Goal: Task Accomplishment & Management: Complete application form

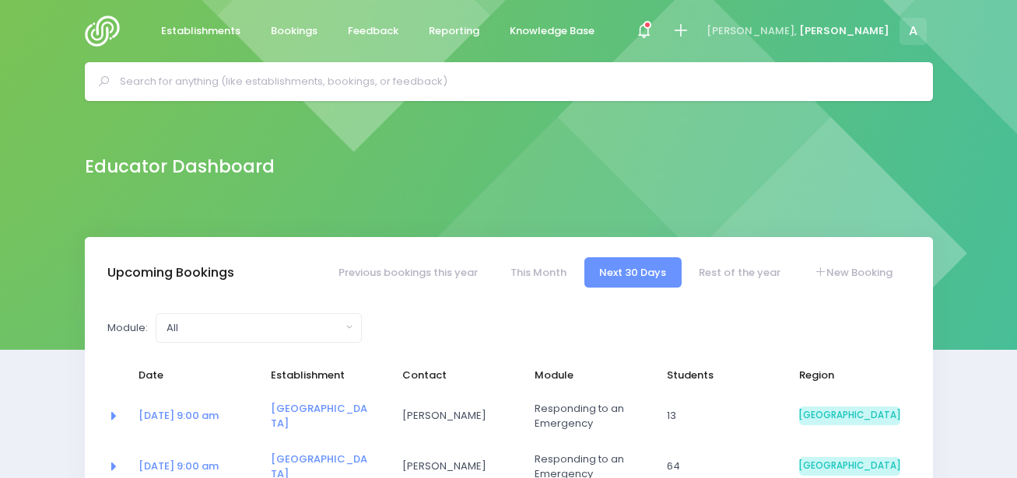
select select "5"
click at [689, 26] on icon at bounding box center [680, 31] width 18 height 18
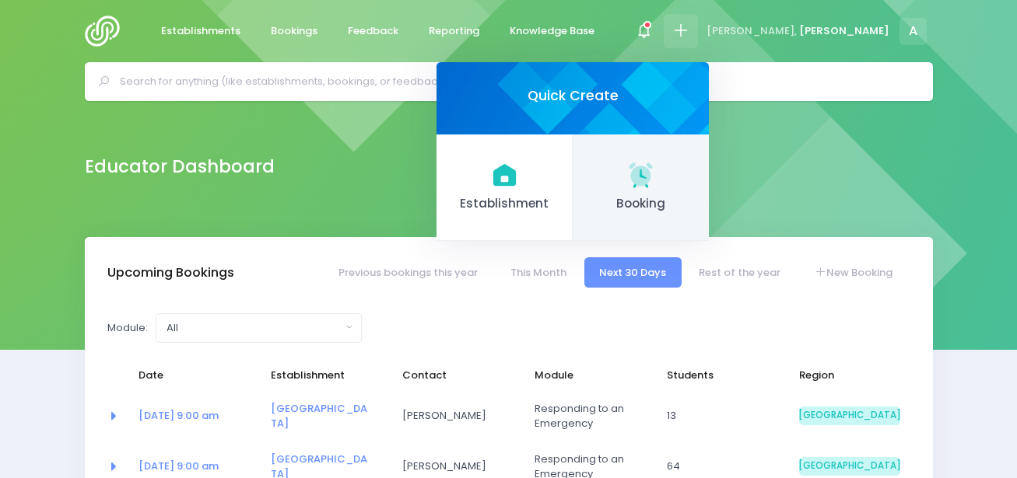
click at [709, 191] on link "Booking" at bounding box center [641, 188] width 136 height 107
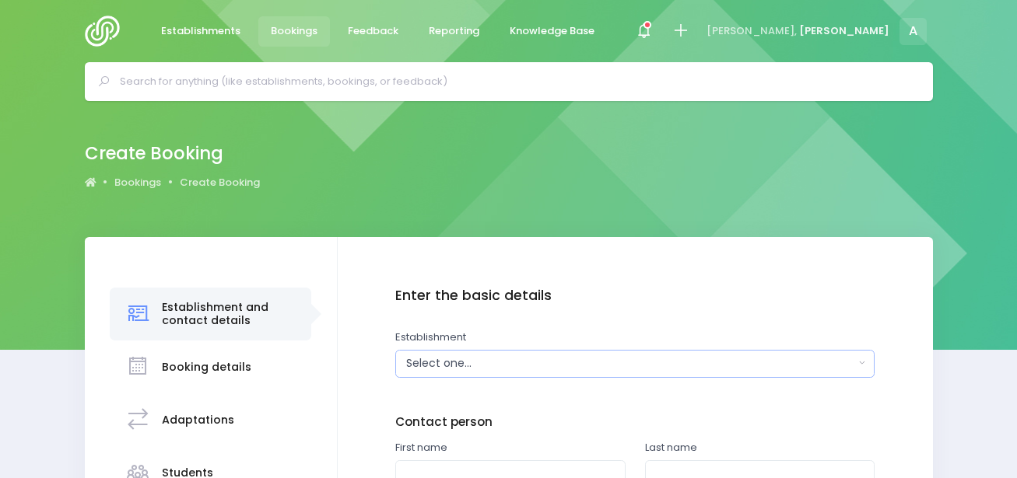
click at [445, 364] on div "Select one..." at bounding box center [630, 364] width 448 height 16
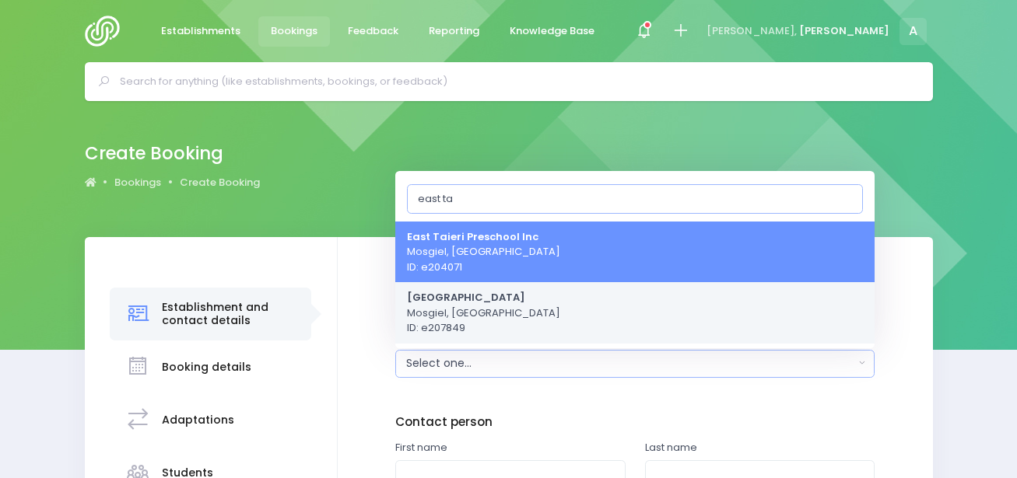
type input "east ta"
click at [475, 303] on strong "[GEOGRAPHIC_DATA]" at bounding box center [466, 297] width 118 height 15
select select "207849"
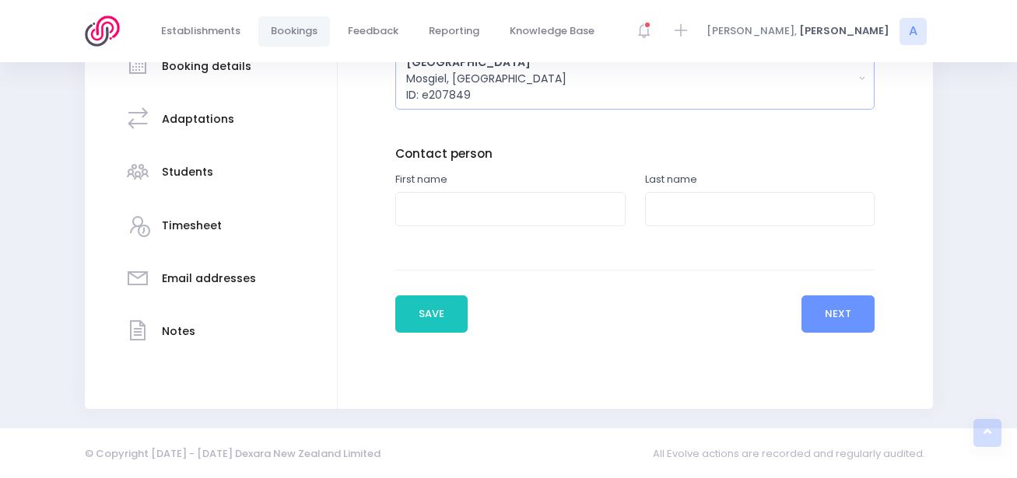
scroll to position [302, 0]
click at [470, 219] on input "text" at bounding box center [510, 208] width 230 height 35
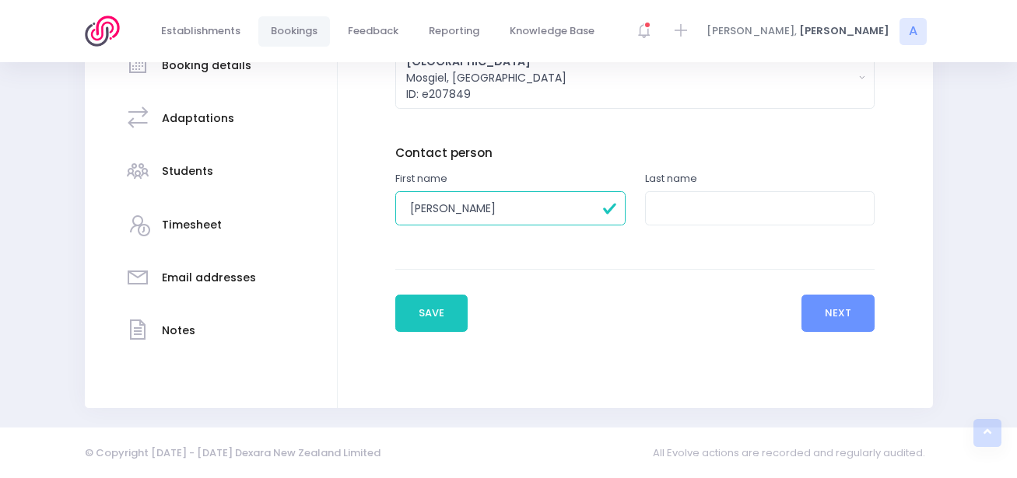
type input "Jennifer"
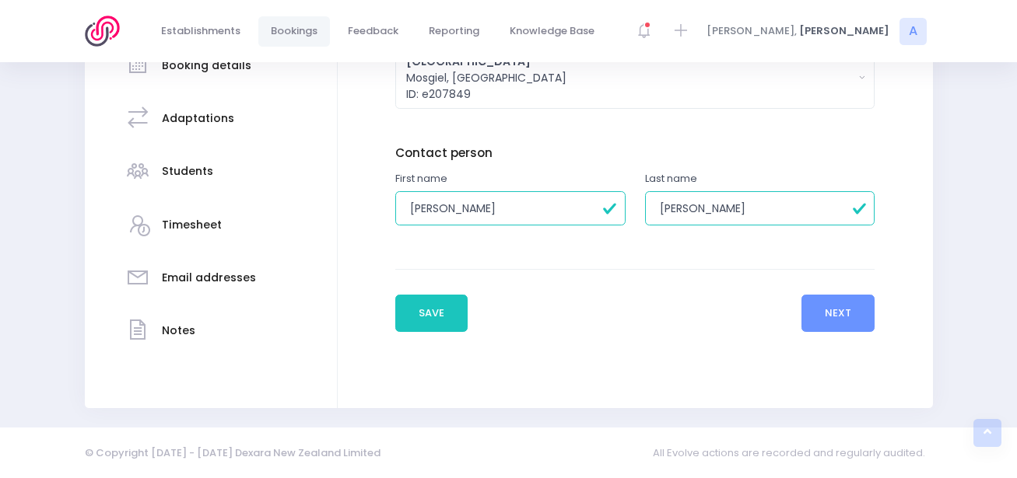
type input "Horgan"
click at [850, 304] on button "Next" at bounding box center [838, 313] width 74 height 37
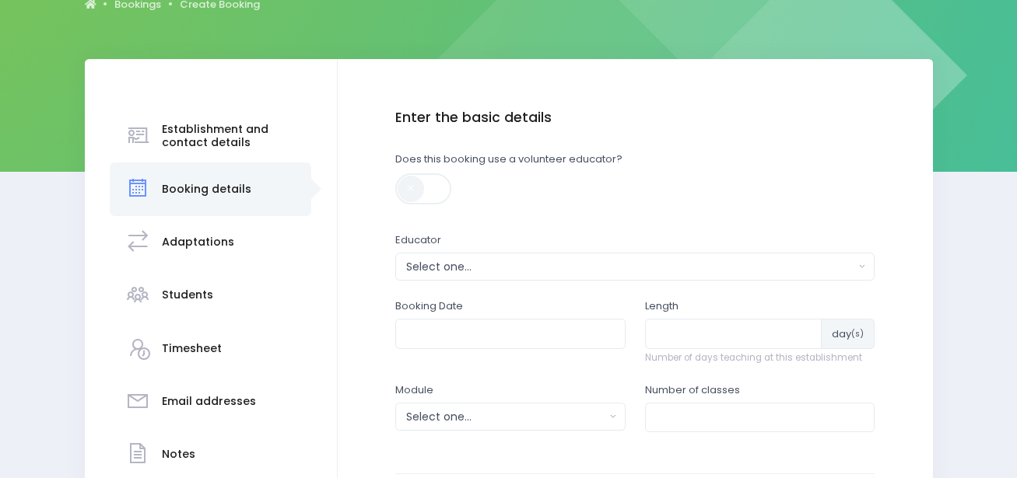
scroll to position [181, 0]
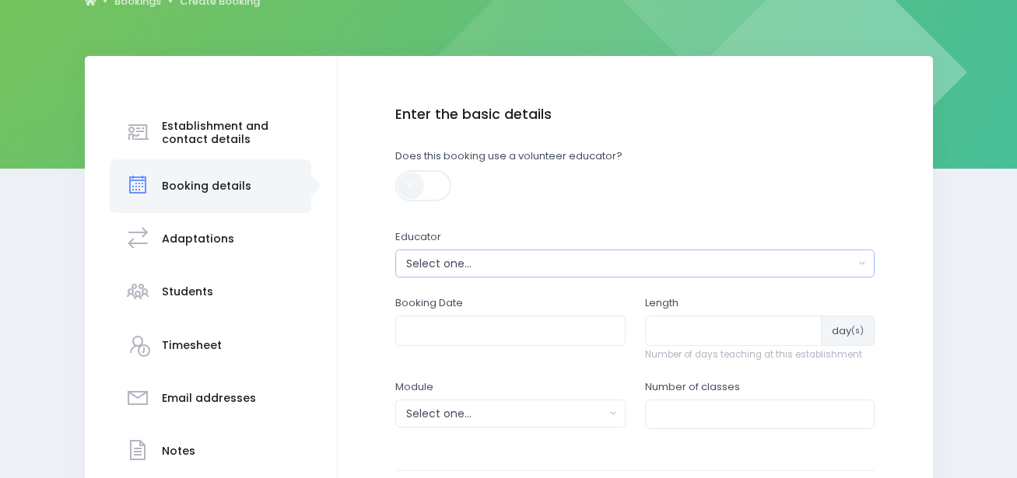
click at [458, 268] on div "Select one..." at bounding box center [630, 264] width 448 height 16
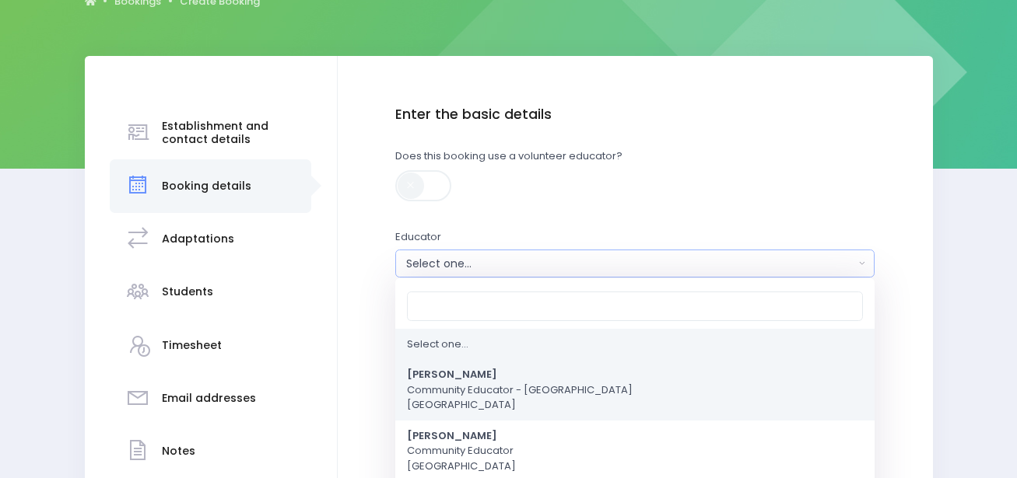
click at [427, 377] on strong "[PERSON_NAME]" at bounding box center [452, 375] width 90 height 15
select select "591445"
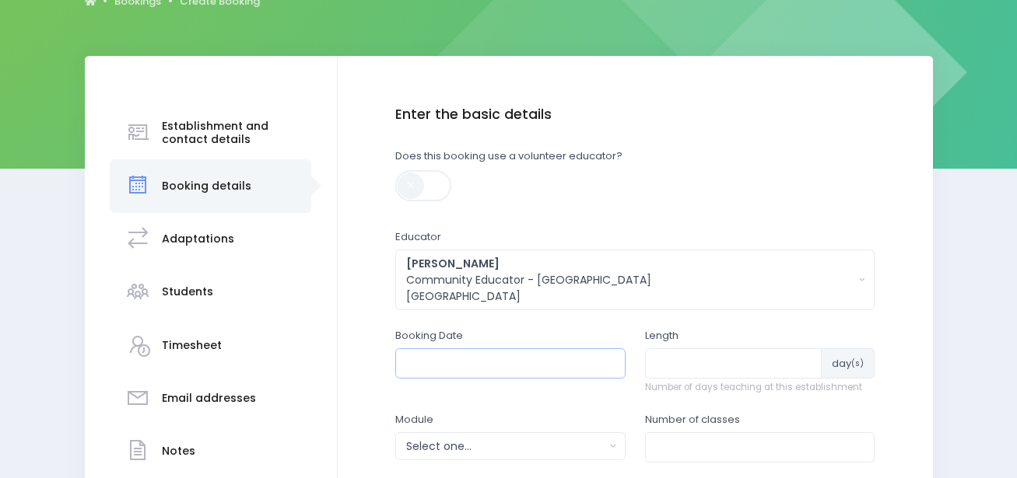
click at [432, 363] on input "text" at bounding box center [510, 364] width 230 height 30
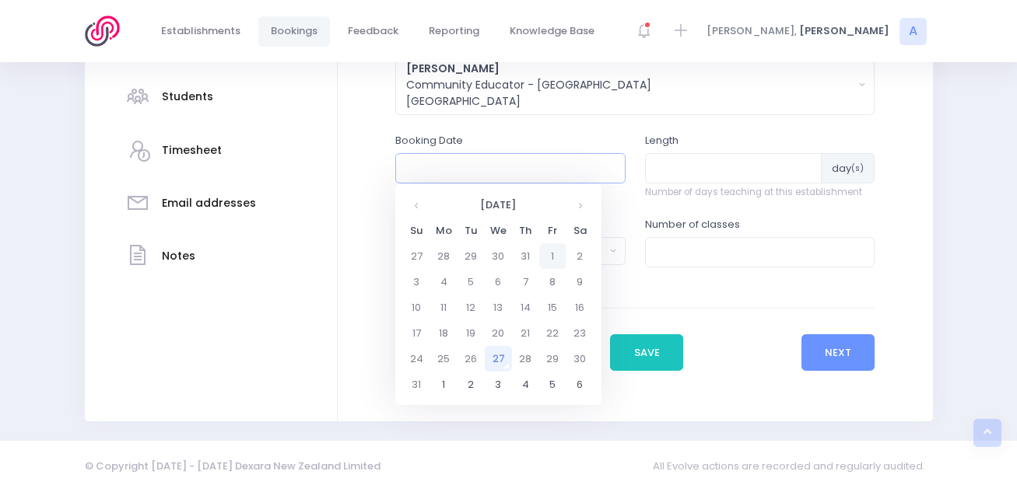
scroll to position [390, 0]
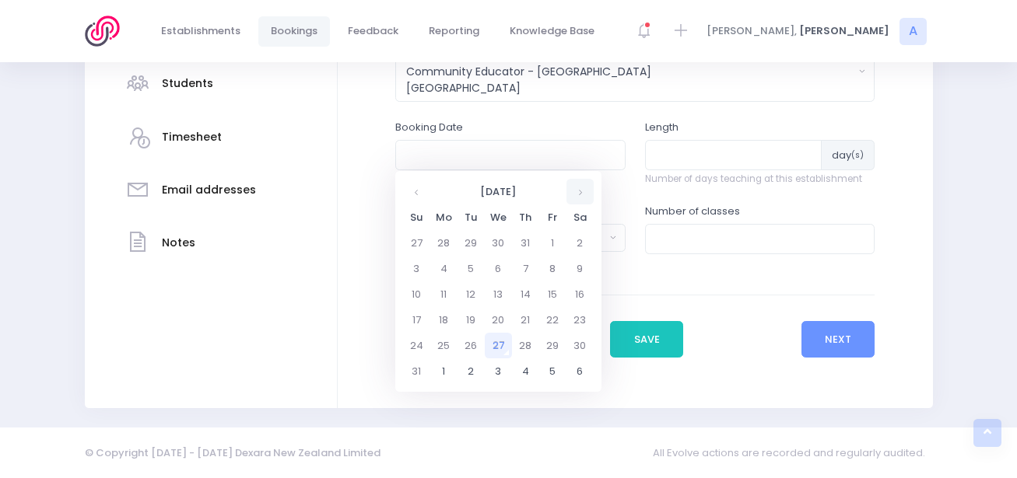
click at [576, 200] on th at bounding box center [579, 192] width 27 height 26
click at [439, 269] on td "6" at bounding box center [443, 269] width 27 height 26
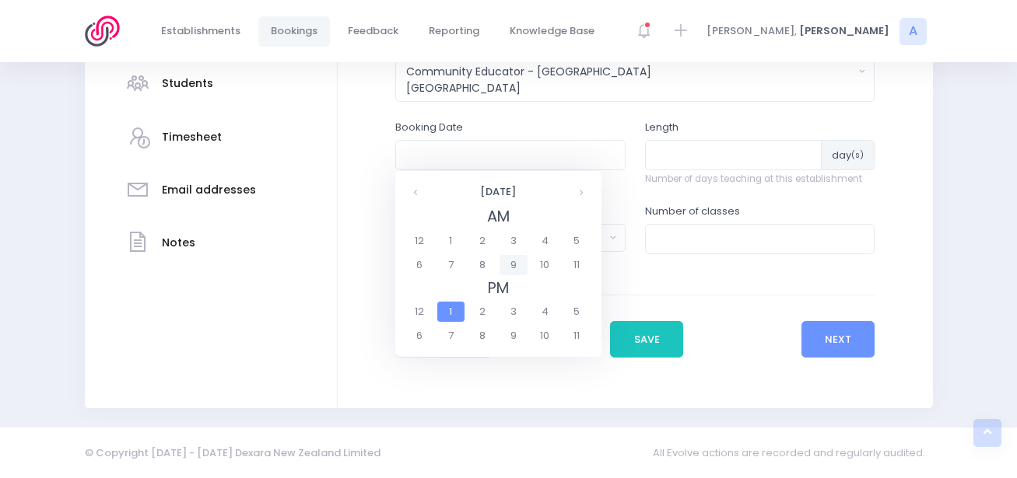
click at [510, 268] on span "9" at bounding box center [512, 265] width 27 height 20
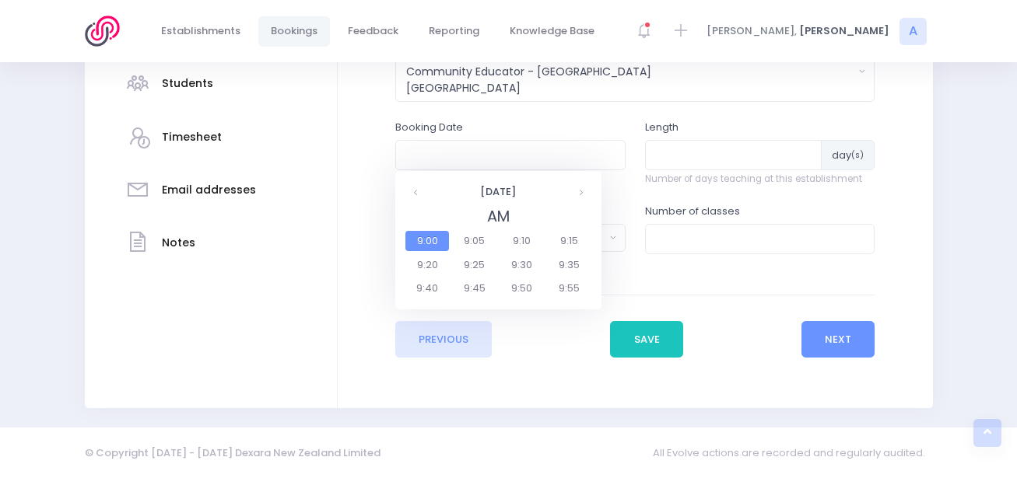
click at [413, 237] on span "9:00" at bounding box center [427, 241] width 44 height 20
type input "06/10/2025 09:00 AM"
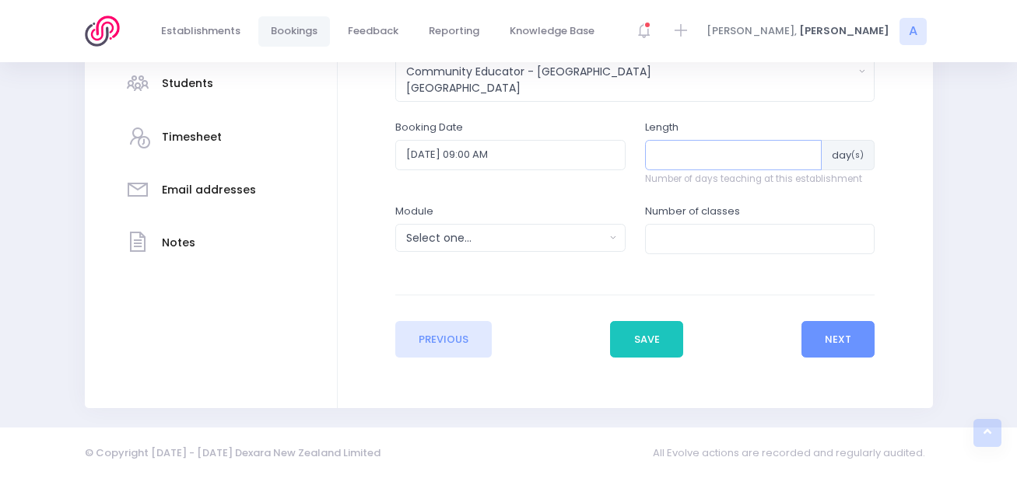
click at [691, 162] on input "number" at bounding box center [733, 155] width 177 height 30
type input "3"
type input "4"
click at [700, 240] on input "number" at bounding box center [760, 239] width 230 height 30
type input "13"
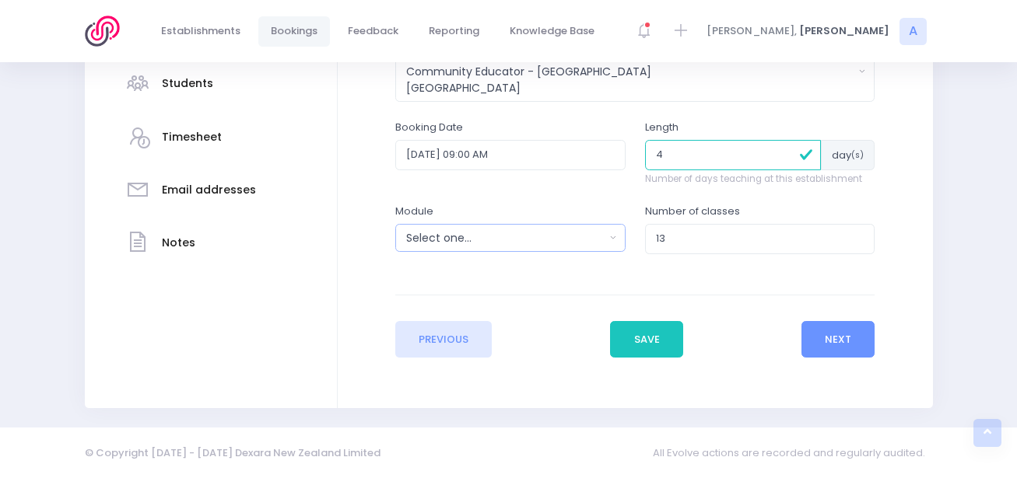
click at [505, 248] on button "Select one..." at bounding box center [510, 238] width 230 height 28
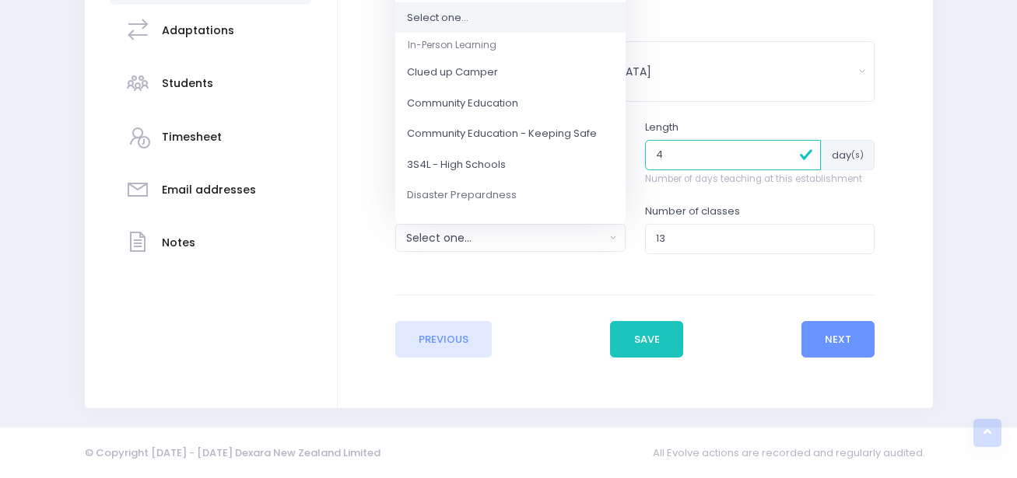
scroll to position [130, 0]
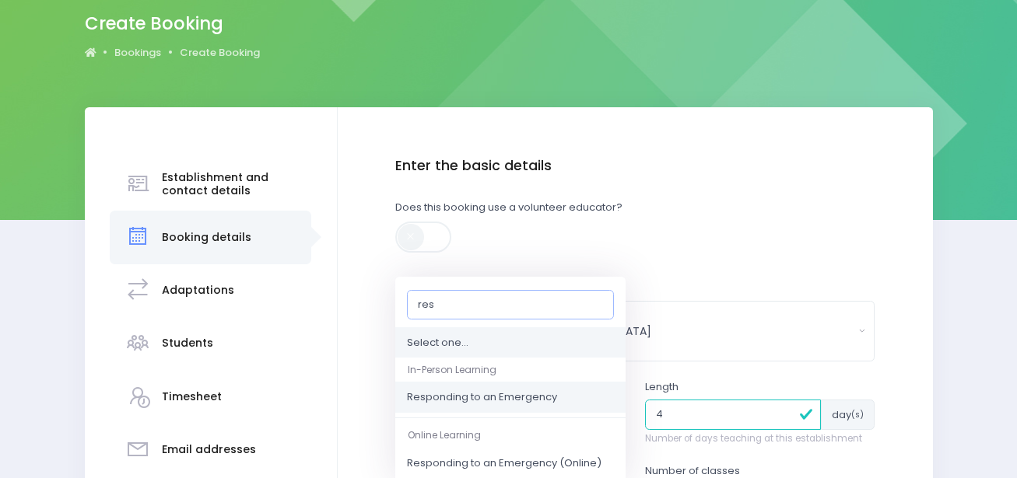
type input "res"
click at [447, 393] on span "Responding to an Emergency" at bounding box center [482, 399] width 150 height 16
select select "Responding to an Emergency"
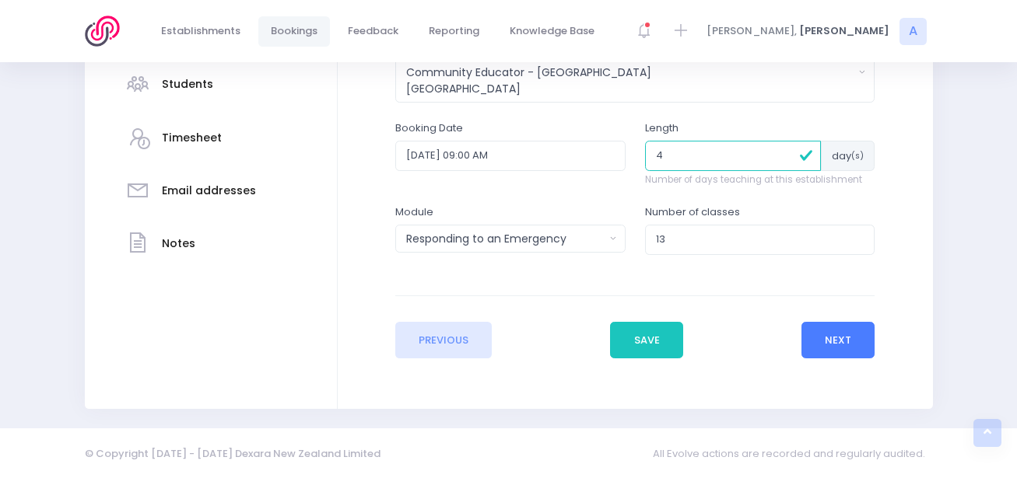
click at [842, 339] on button "Next" at bounding box center [838, 340] width 74 height 37
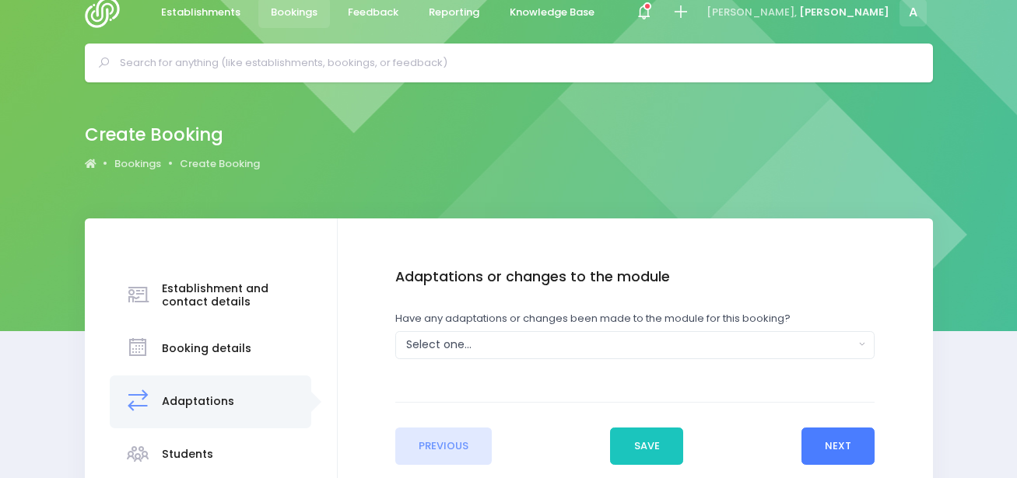
scroll to position [0, 0]
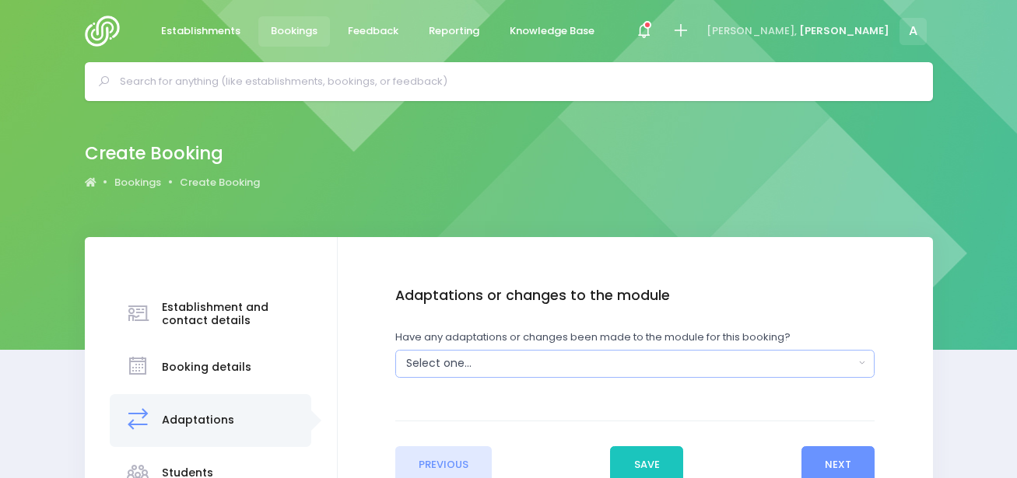
click at [544, 370] on div "Select one..." at bounding box center [630, 364] width 448 height 16
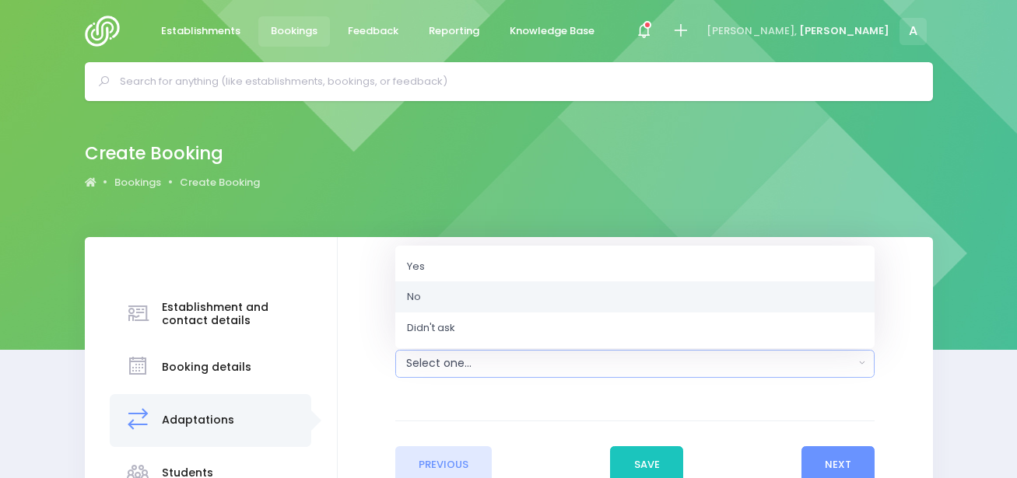
click at [460, 299] on link "No" at bounding box center [634, 297] width 479 height 31
select select "No"
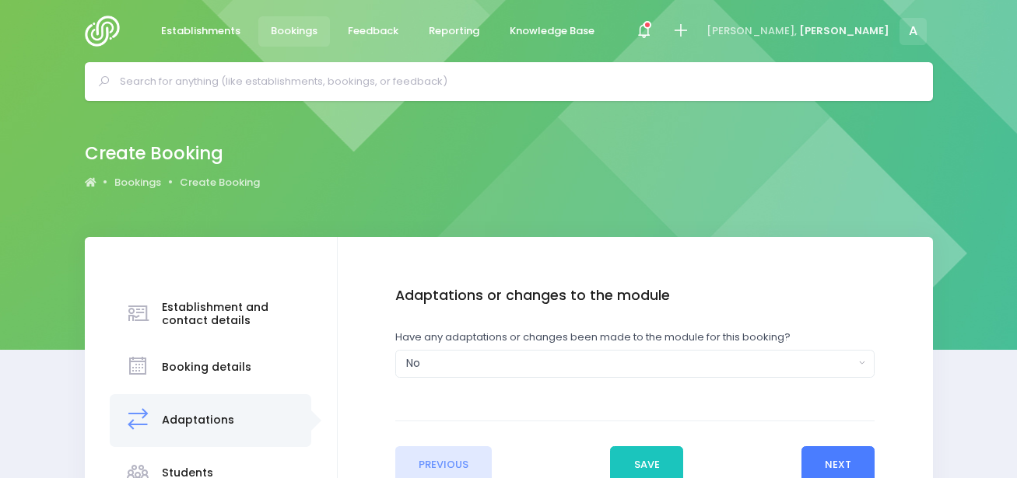
click at [832, 457] on button "Next" at bounding box center [838, 465] width 74 height 37
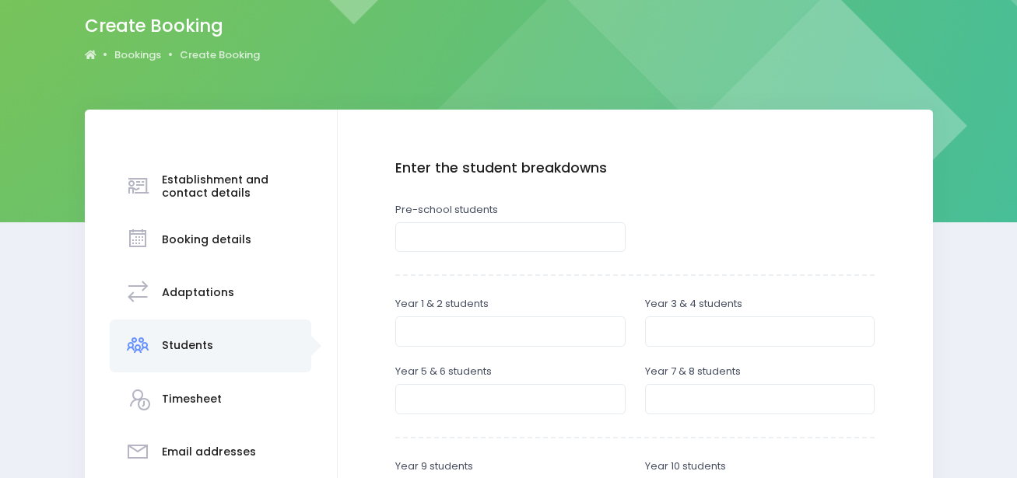
scroll to position [127, 0]
click at [482, 339] on input "number" at bounding box center [510, 332] width 230 height 30
type input "107"
click at [534, 403] on input "number" at bounding box center [510, 400] width 230 height 30
type input "56"
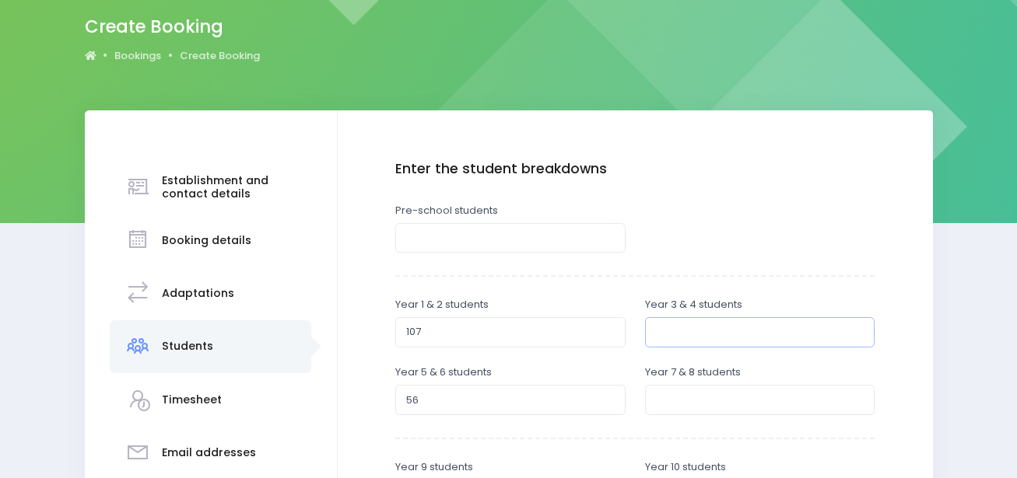
click at [657, 339] on input "number" at bounding box center [760, 332] width 230 height 30
type input "5"
type input "78"
click at [430, 334] on input "107" at bounding box center [510, 332] width 230 height 30
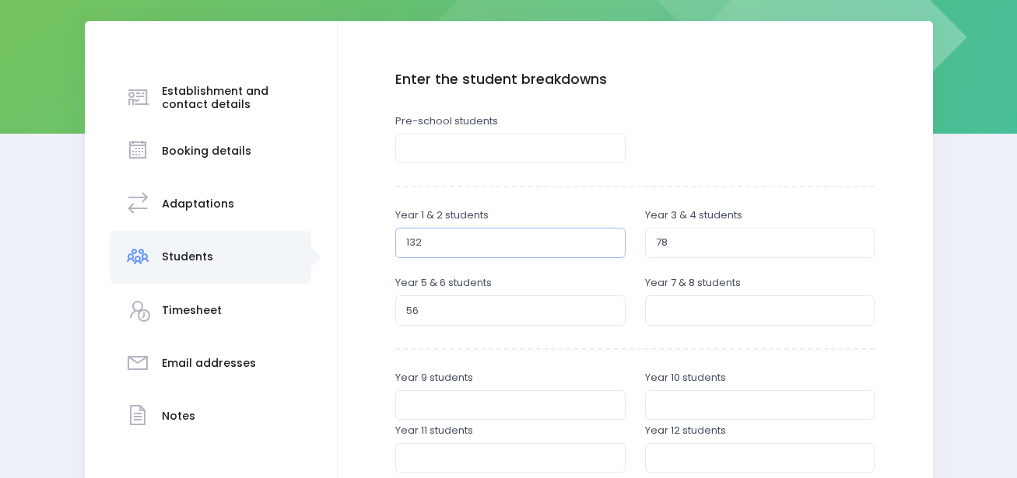
scroll to position [200, 0]
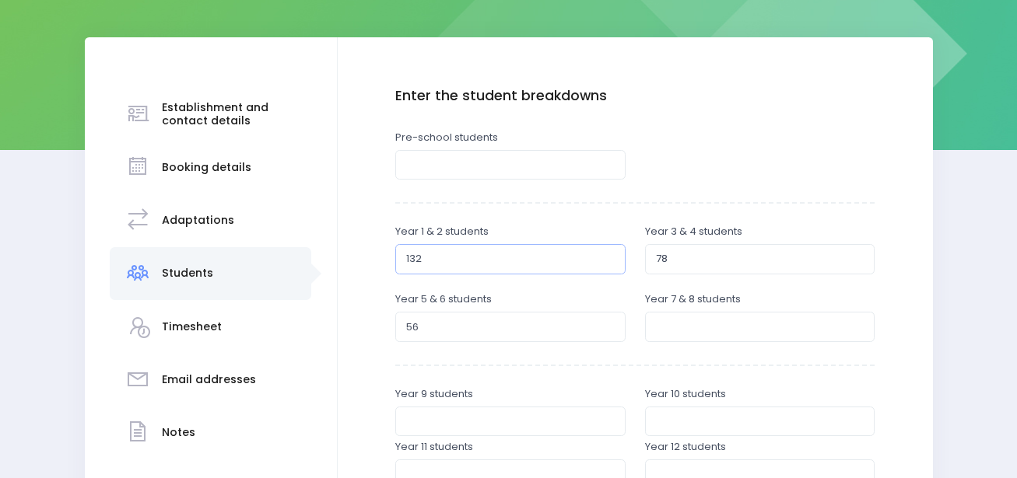
type input "132"
click at [412, 324] on input "56" at bounding box center [510, 327] width 230 height 30
type input "84"
click at [676, 257] on input "78" at bounding box center [760, 259] width 230 height 30
click at [660, 261] on input "78" at bounding box center [760, 259] width 230 height 30
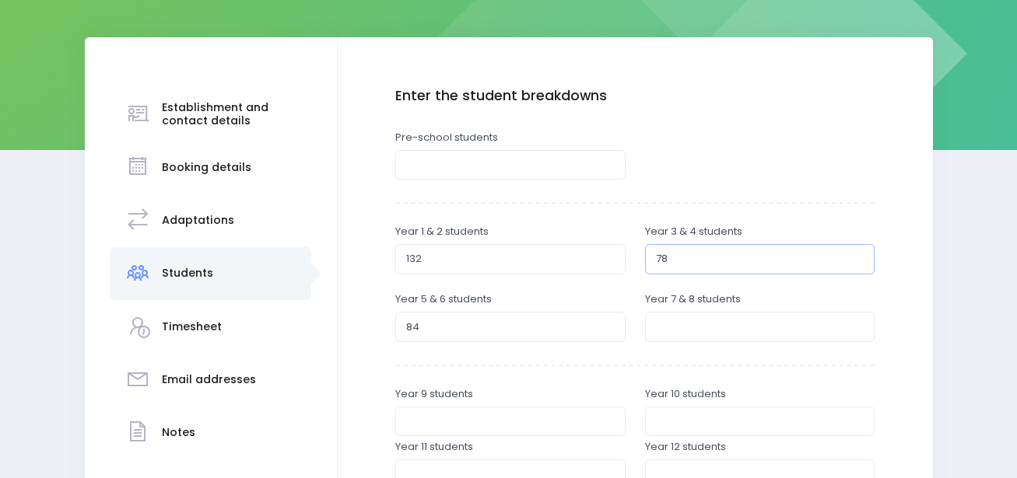
click at [709, 259] on input "78" at bounding box center [760, 259] width 230 height 30
type input "7"
type input "105"
click at [483, 329] on input "84" at bounding box center [510, 327] width 230 height 30
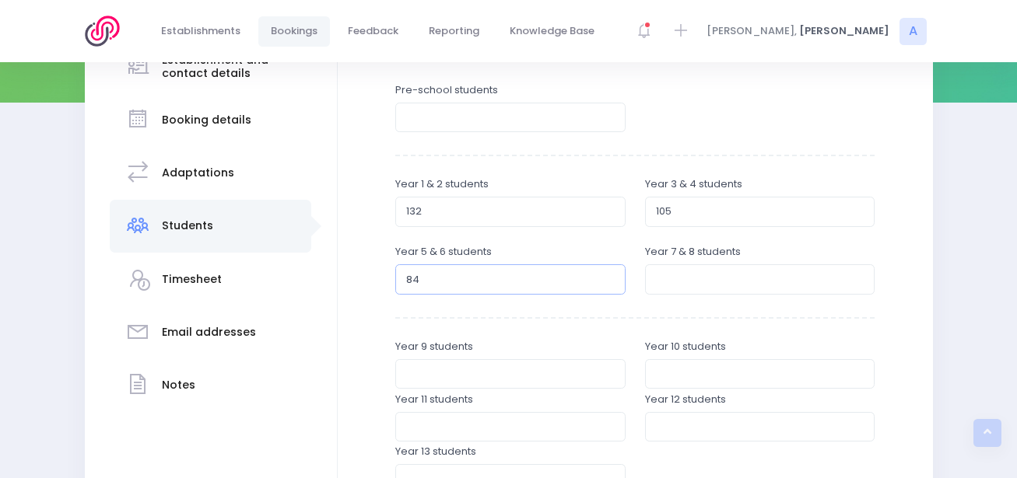
scroll to position [248, 0]
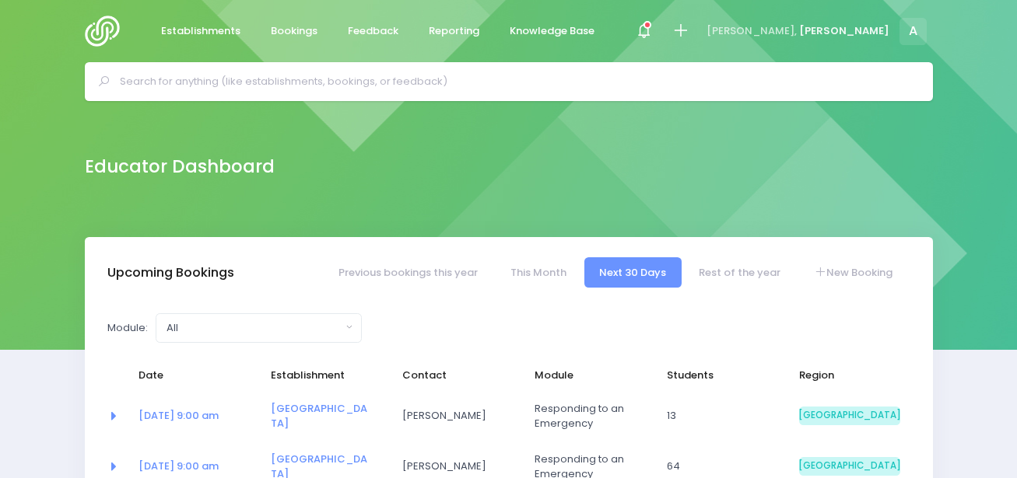
select select "5"
click at [689, 22] on icon at bounding box center [680, 31] width 18 height 18
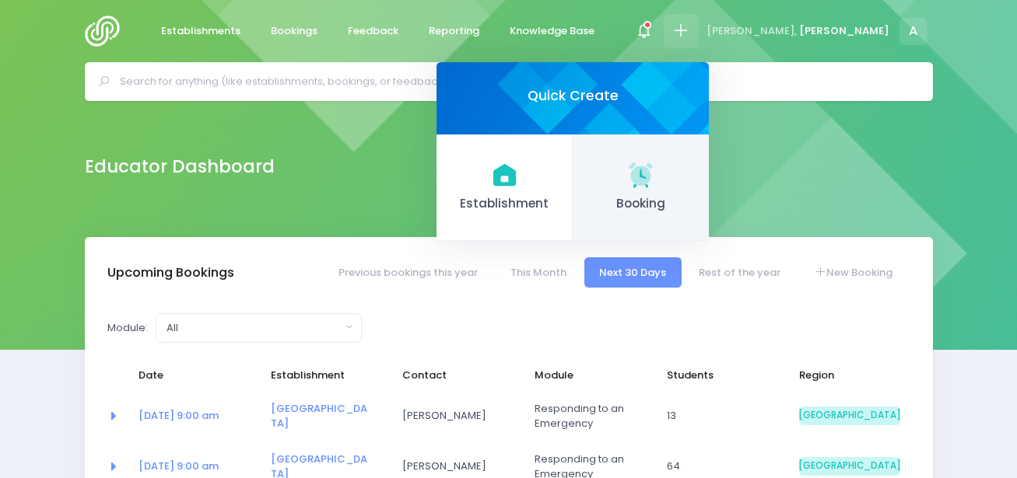
click at [709, 191] on link "Booking" at bounding box center [641, 188] width 136 height 107
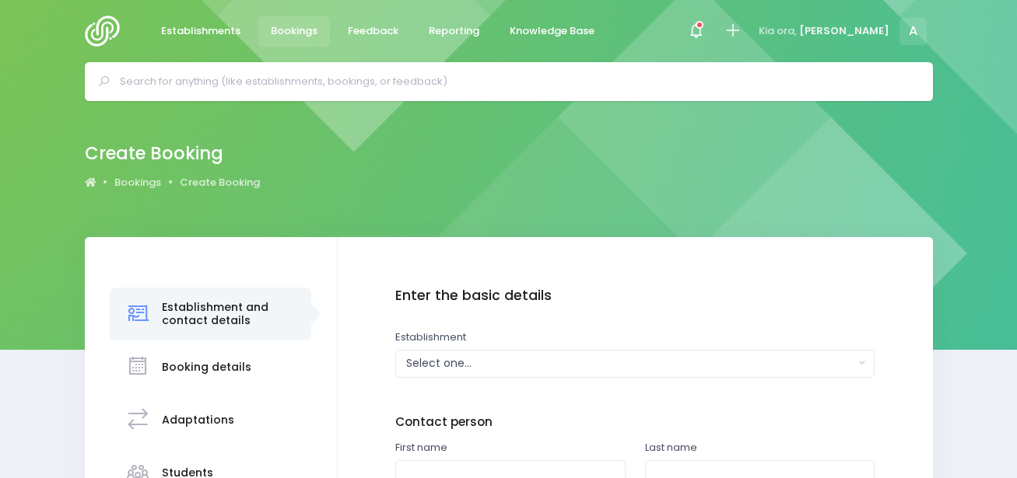
scroll to position [205, 0]
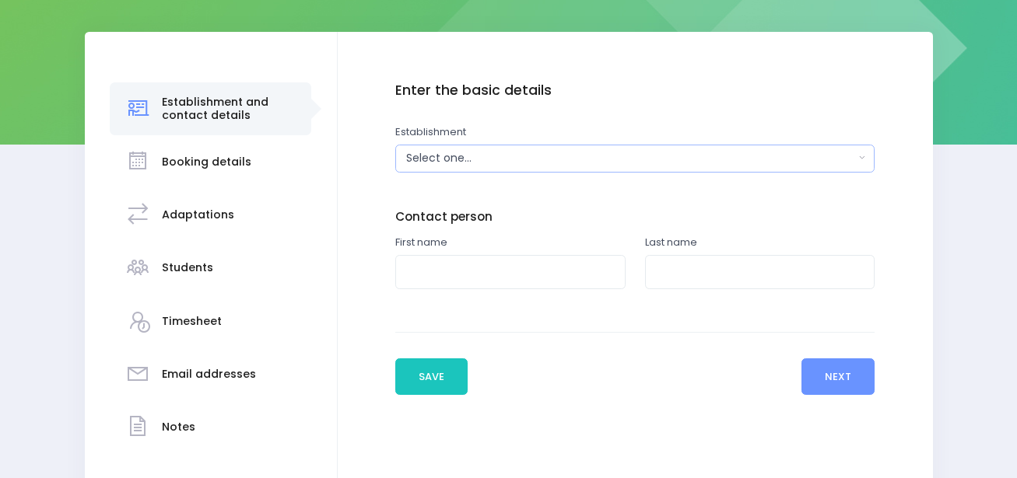
click at [616, 164] on div "Select one..." at bounding box center [630, 158] width 448 height 16
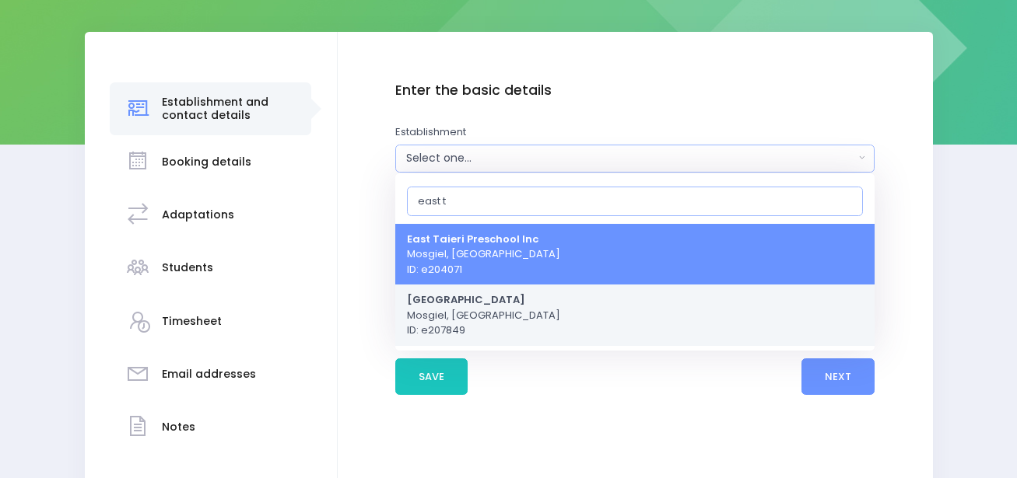
type input "east t"
click at [482, 303] on strong "[GEOGRAPHIC_DATA]" at bounding box center [466, 300] width 118 height 15
select select "207849"
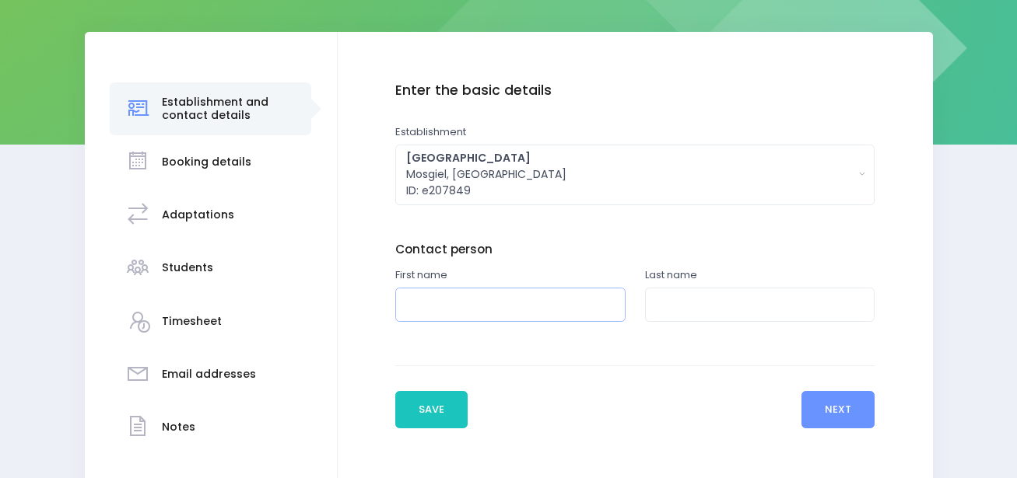
click at [452, 307] on input "text" at bounding box center [510, 305] width 230 height 35
type input "Jennifer"
type input "Horgan"
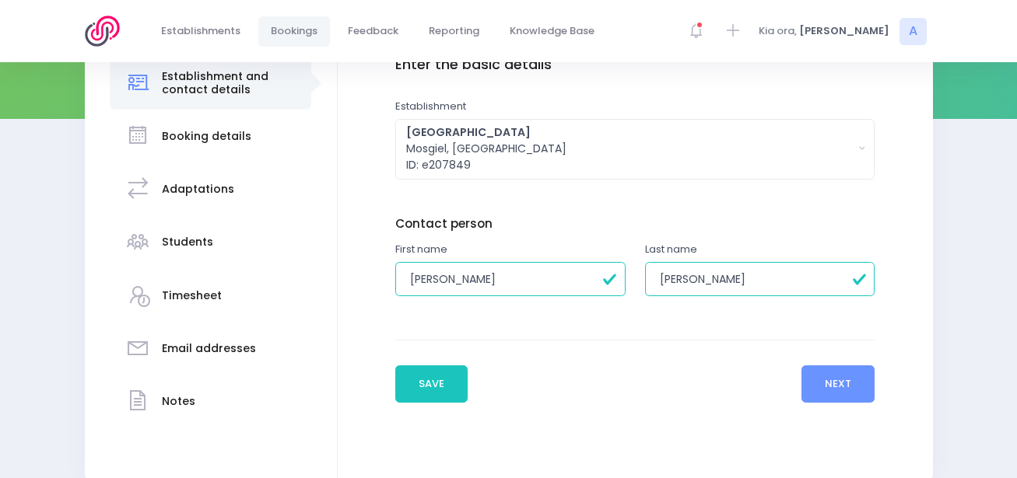
scroll to position [302, 0]
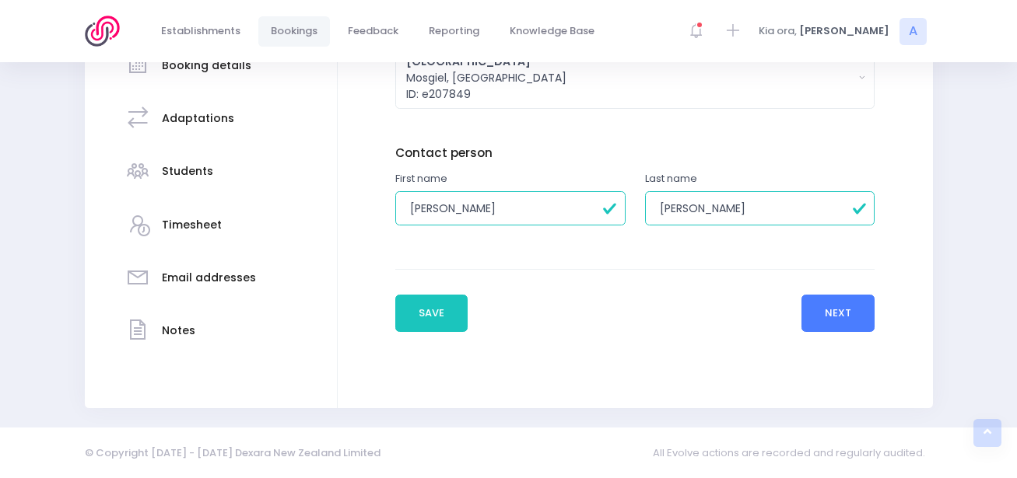
click at [839, 325] on button "Next" at bounding box center [838, 313] width 74 height 37
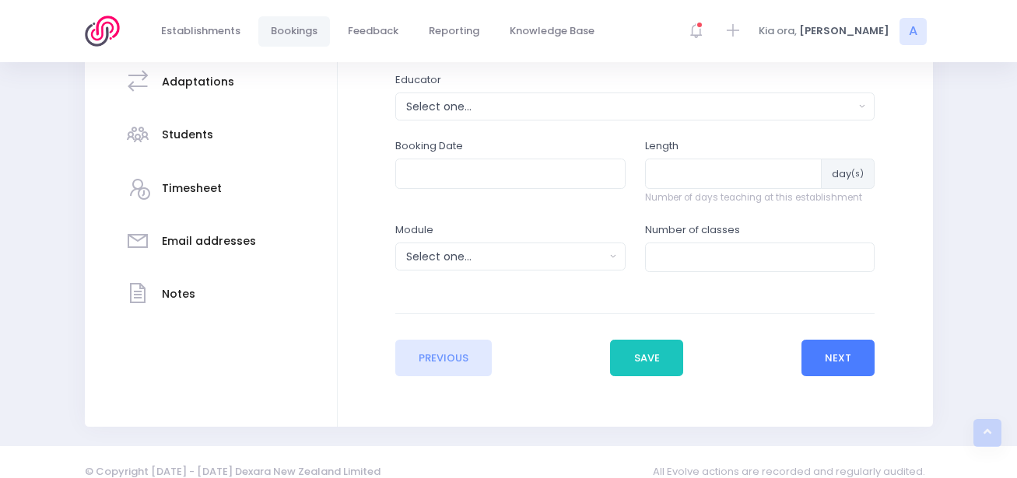
scroll to position [357, 0]
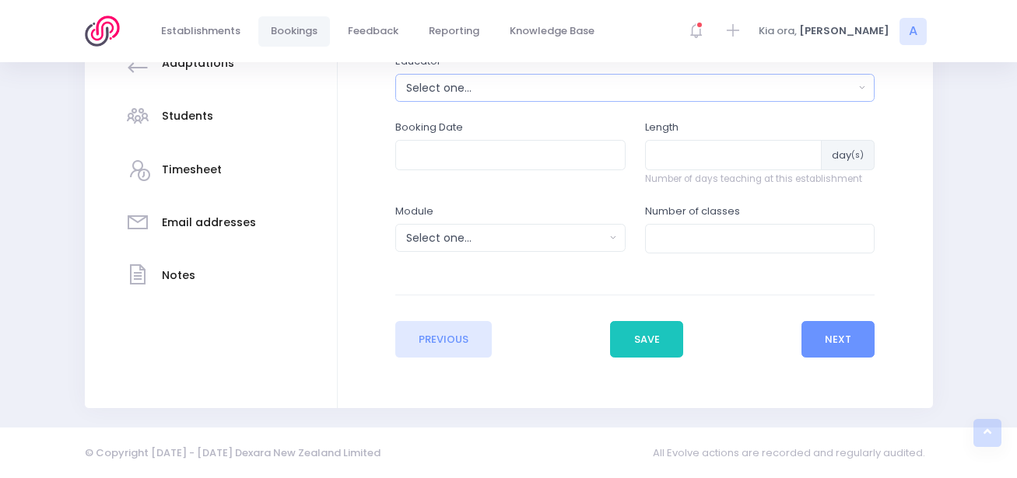
click at [491, 99] on button "Select one..." at bounding box center [634, 88] width 479 height 28
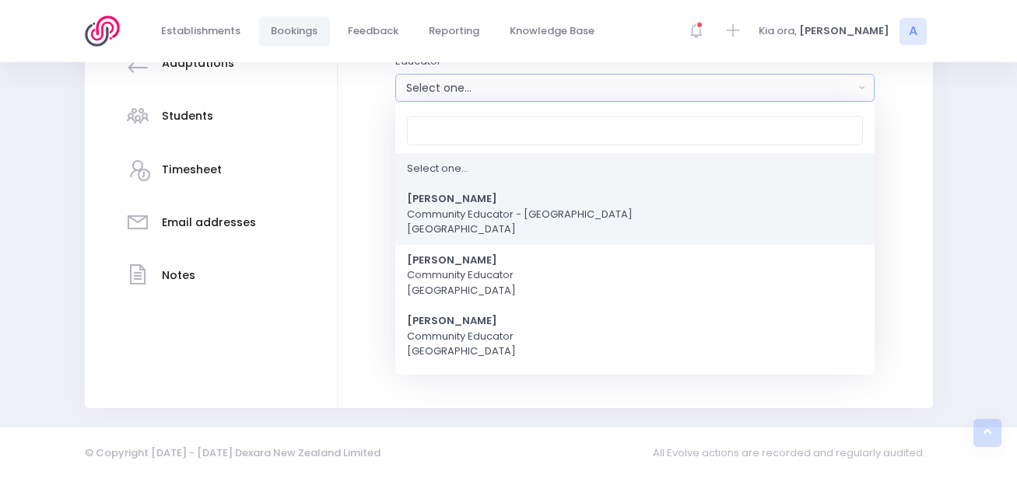
click at [450, 211] on span "Amy Lucas Community Educator - Coastal Otago South Island Region" at bounding box center [520, 215] width 226 height 46
select select "591445"
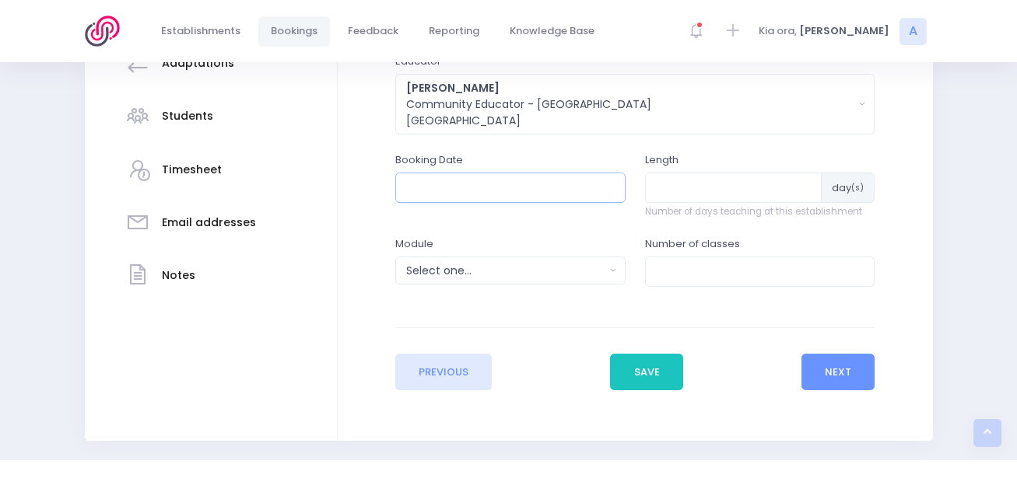
click at [456, 187] on input "text" at bounding box center [510, 188] width 230 height 30
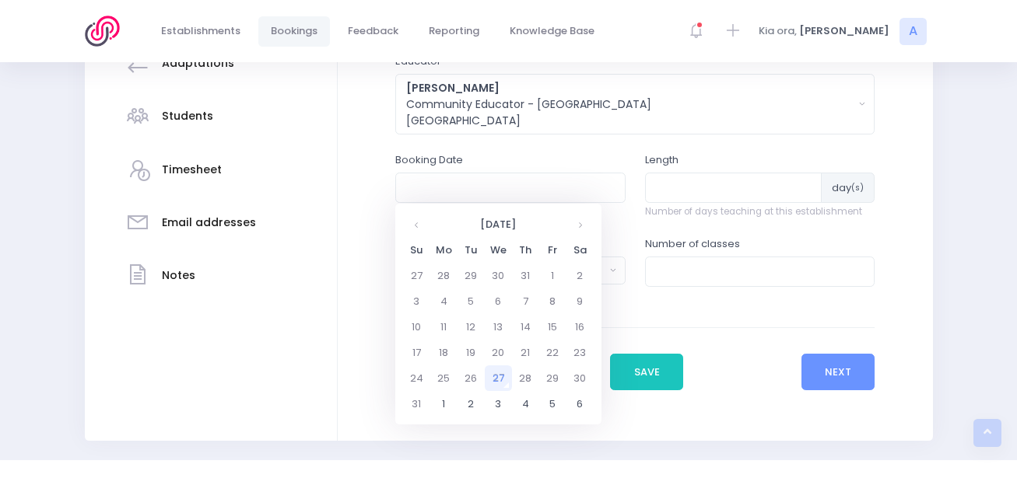
click at [373, 277] on div "Enter the basic details Establishment Select one... 120 Aerodrome Rd Preschool …" at bounding box center [635, 161] width 564 height 460
click at [460, 183] on input "text" at bounding box center [510, 188] width 230 height 30
click at [575, 221] on th at bounding box center [579, 225] width 27 height 26
click at [447, 300] on td "6" at bounding box center [443, 302] width 27 height 26
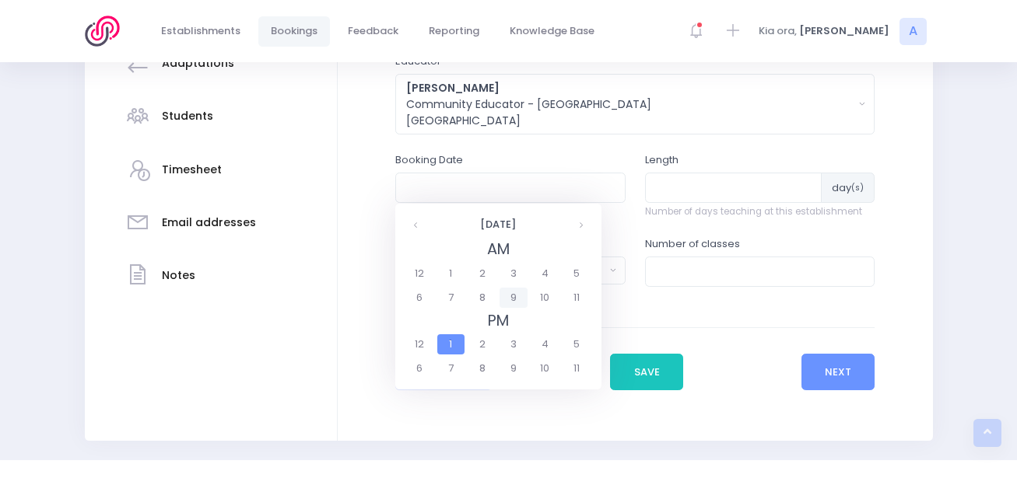
click at [510, 293] on span "9" at bounding box center [512, 298] width 27 height 20
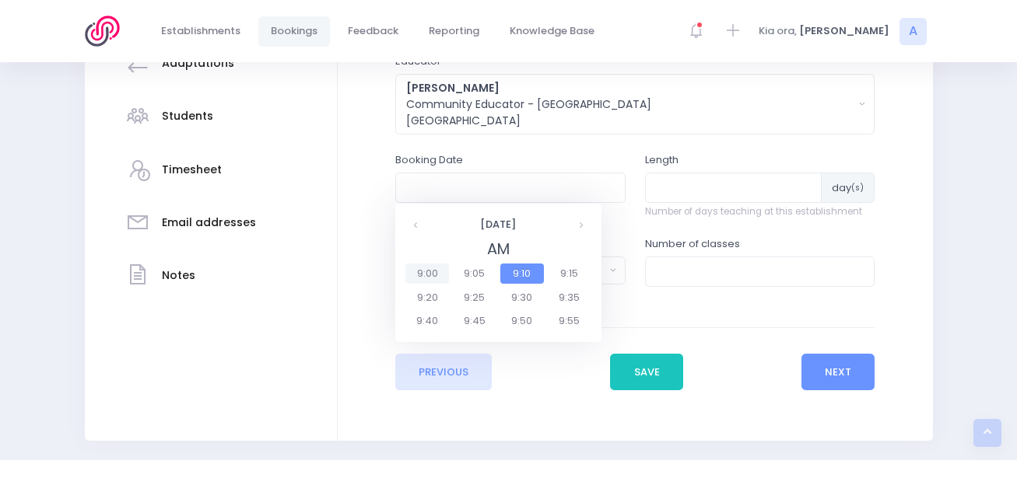
click at [435, 271] on span "9:00" at bounding box center [427, 274] width 44 height 20
type input "06/10/2025 09:00 AM"
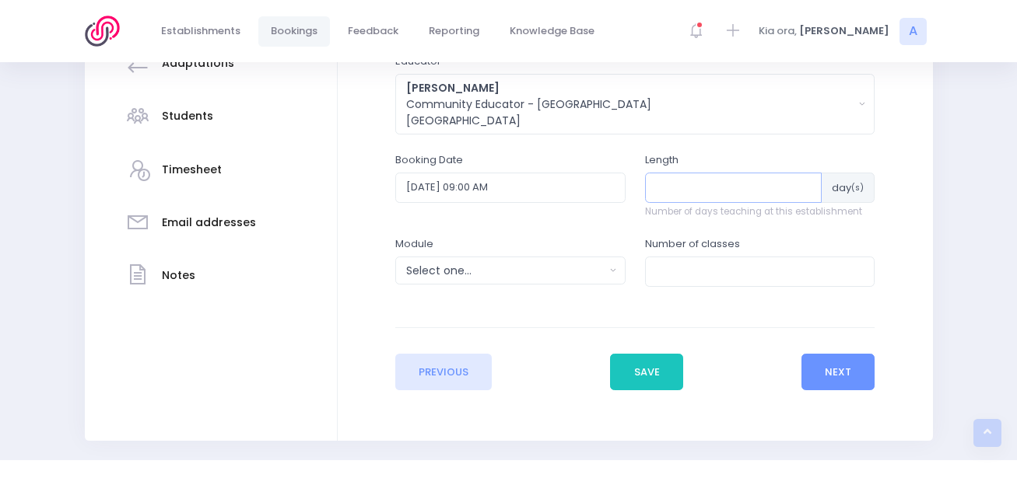
click at [688, 189] on input "number" at bounding box center [733, 188] width 177 height 30
type input "4"
click at [538, 271] on div "Select one..." at bounding box center [505, 271] width 198 height 16
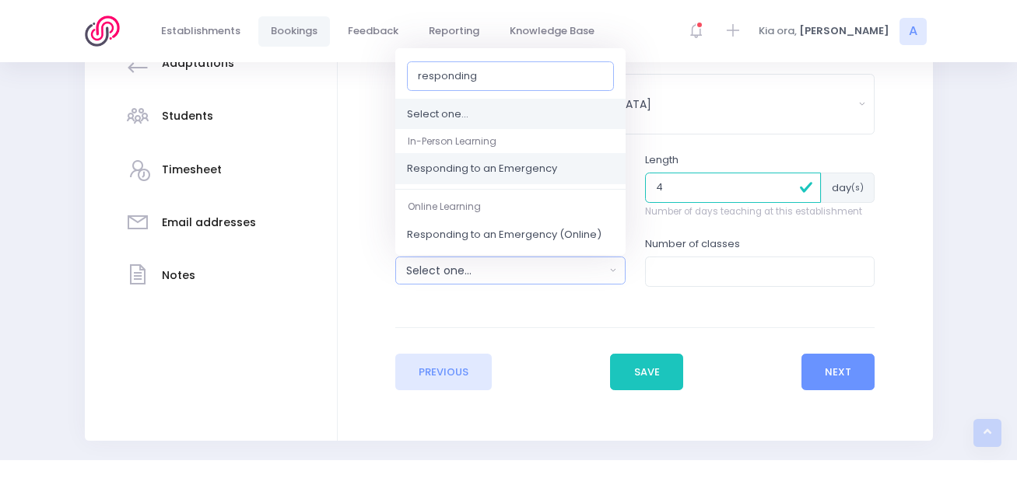
type input "responding"
click at [508, 171] on span "Responding to an Emergency" at bounding box center [482, 170] width 150 height 16
select select "Responding to an Emergency"
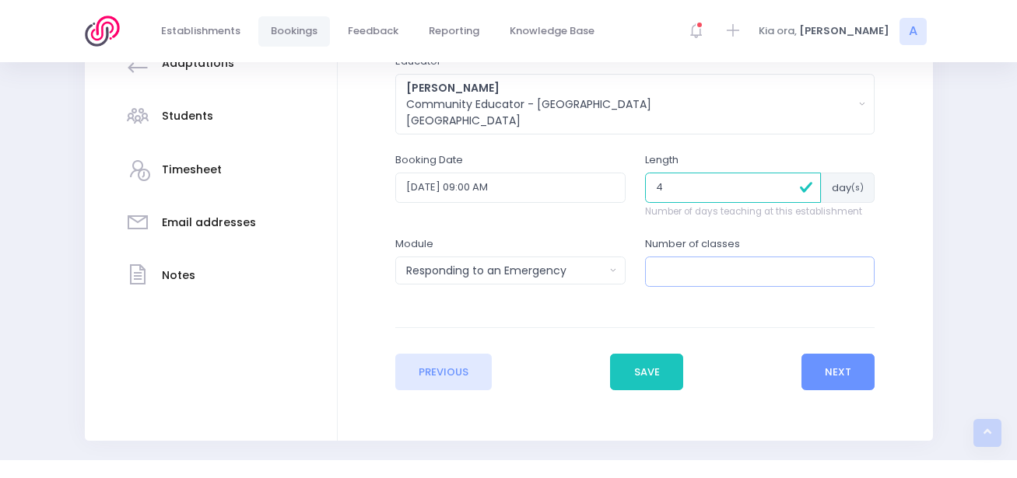
click at [698, 285] on input "number" at bounding box center [760, 272] width 230 height 30
type input "13"
click at [814, 359] on button "Next" at bounding box center [838, 372] width 74 height 37
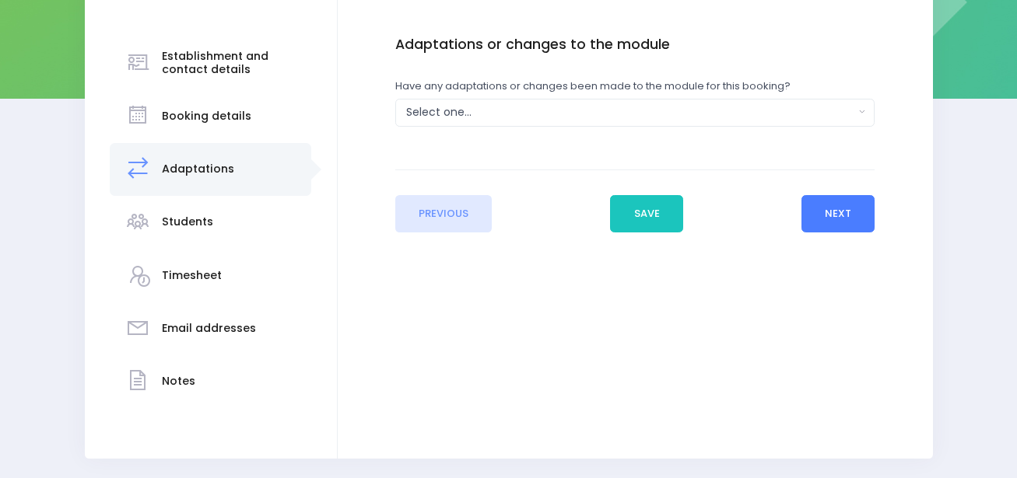
scroll to position [217, 0]
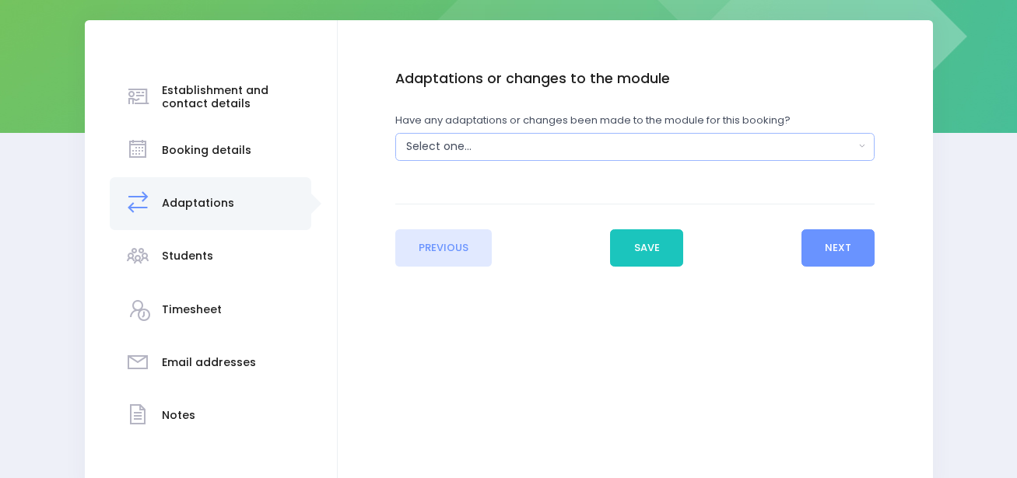
click at [815, 149] on div "Select one..." at bounding box center [630, 146] width 448 height 16
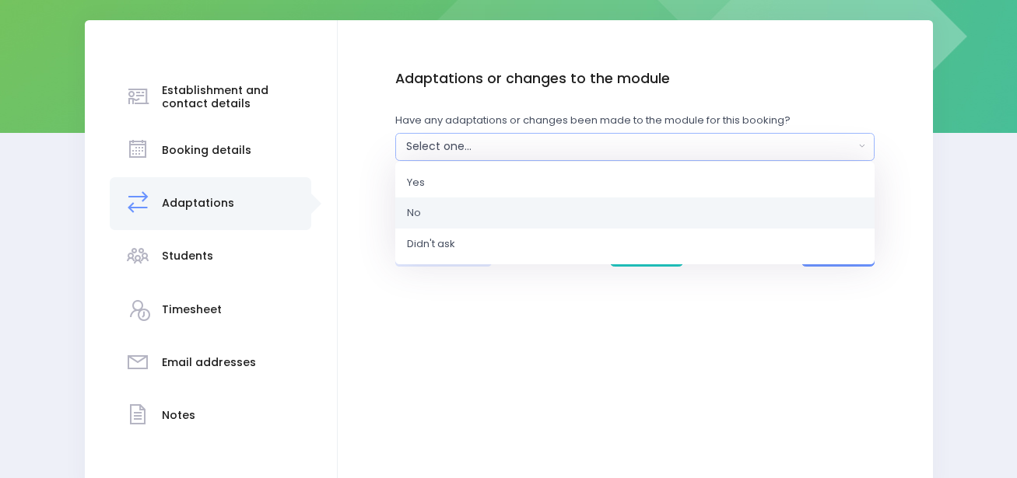
click at [468, 224] on link "No" at bounding box center [634, 213] width 479 height 31
select select "No"
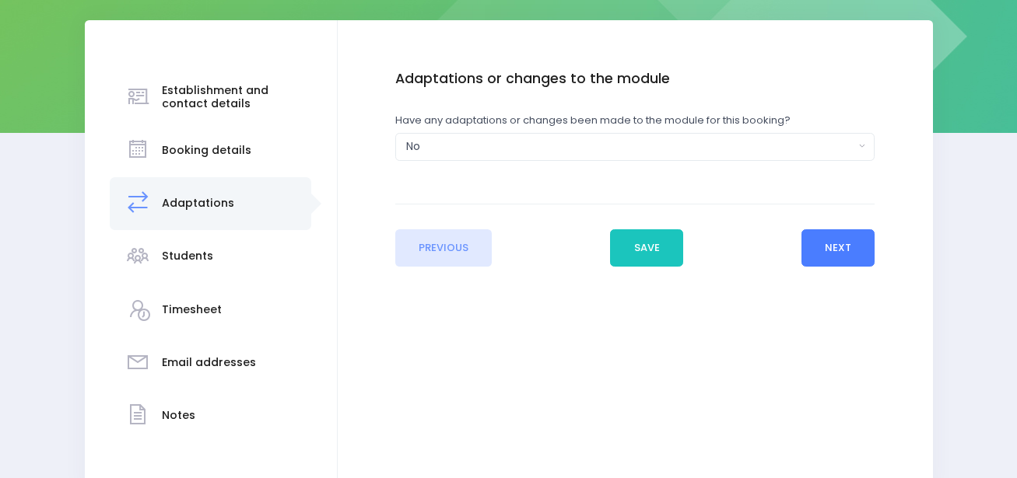
click at [832, 255] on button "Next" at bounding box center [838, 247] width 74 height 37
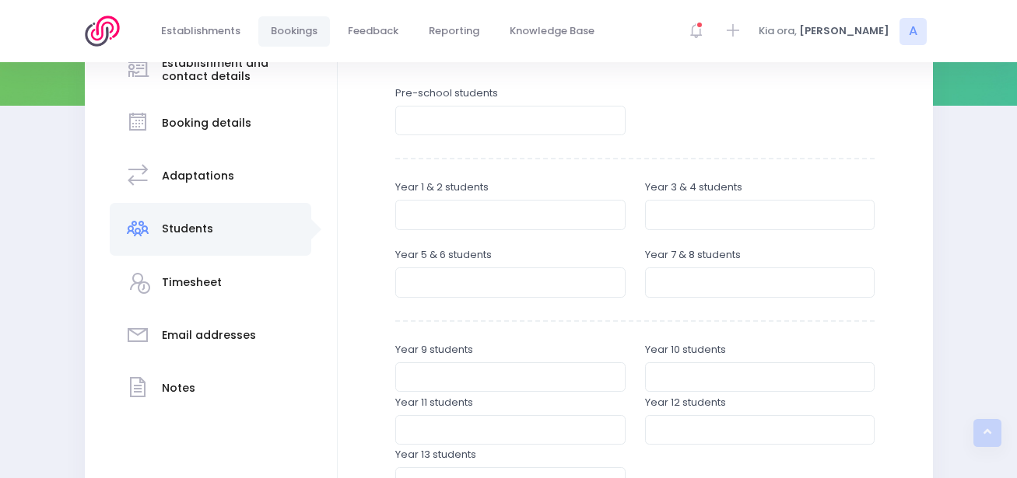
scroll to position [248, 0]
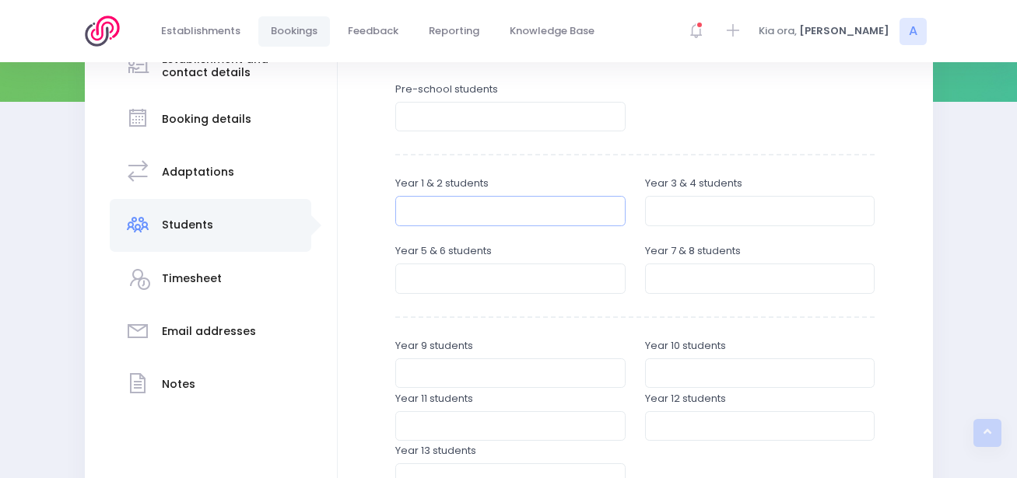
click at [531, 213] on input "number" at bounding box center [510, 211] width 230 height 30
type input "132"
click at [647, 212] on input "number" at bounding box center [760, 211] width 230 height 30
type input "107"
click at [554, 287] on input "number" at bounding box center [510, 279] width 230 height 30
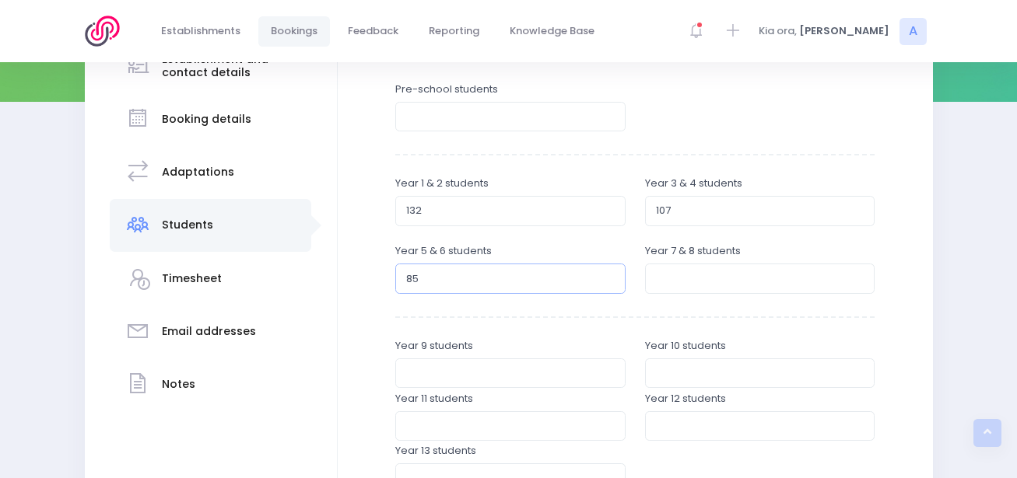
type input "85"
click at [556, 338] on div "Year 9 students" at bounding box center [510, 363] width 230 height 50
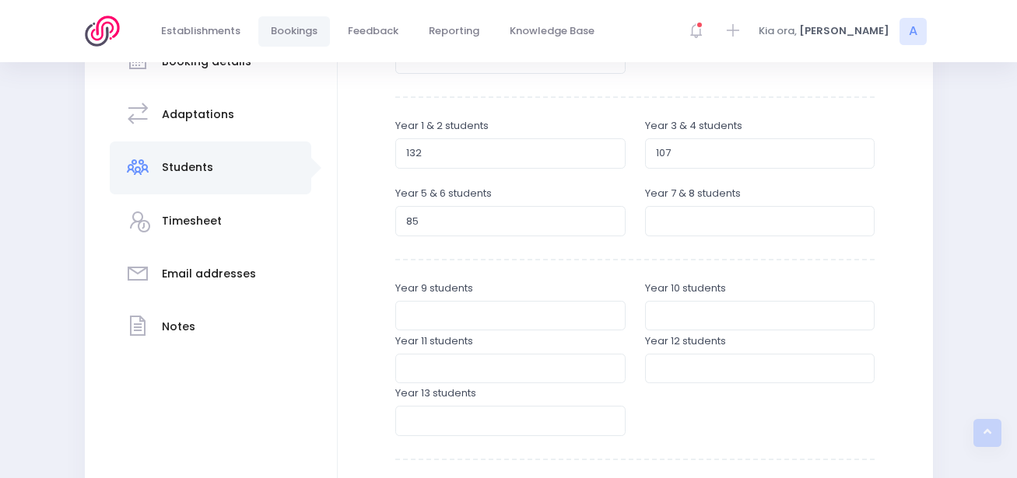
scroll to position [296, 0]
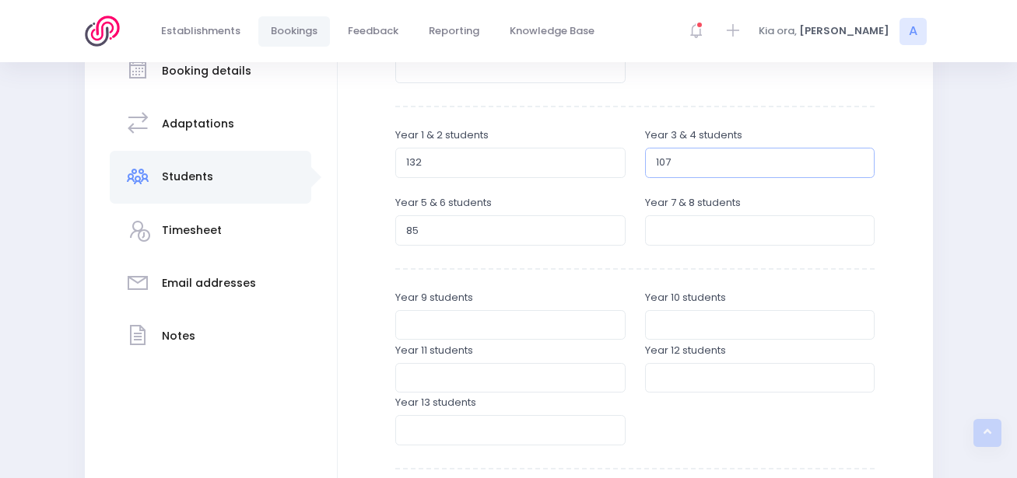
click at [688, 159] on input "107" at bounding box center [760, 163] width 230 height 30
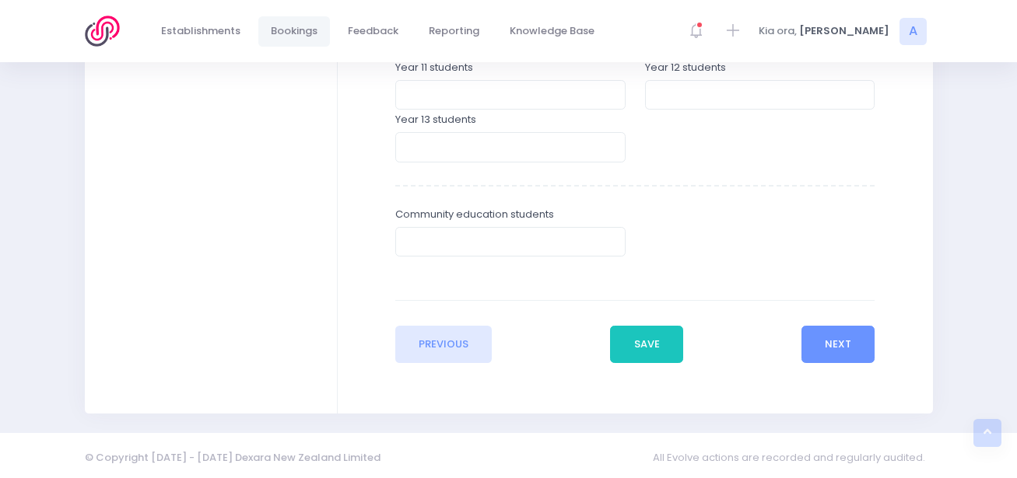
scroll to position [585, 0]
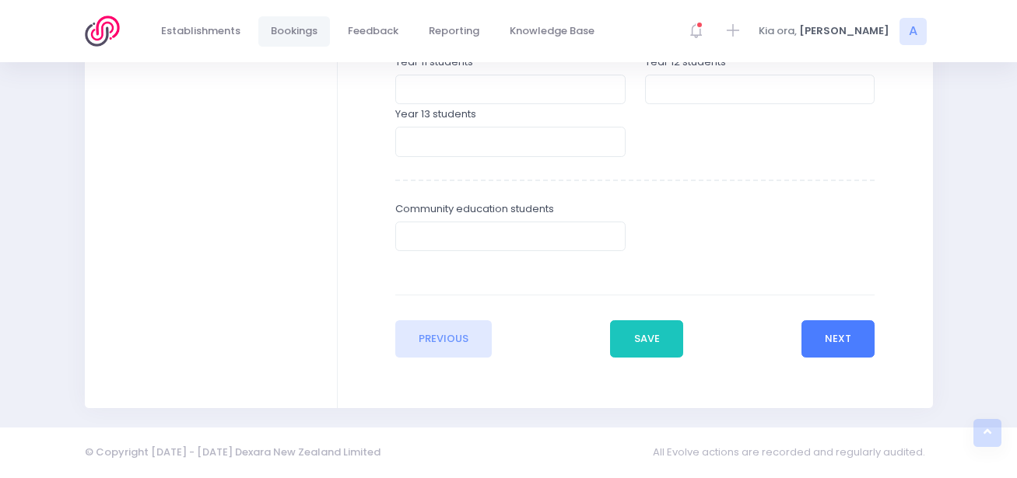
type input "104"
click at [827, 338] on button "Next" at bounding box center [838, 339] width 74 height 37
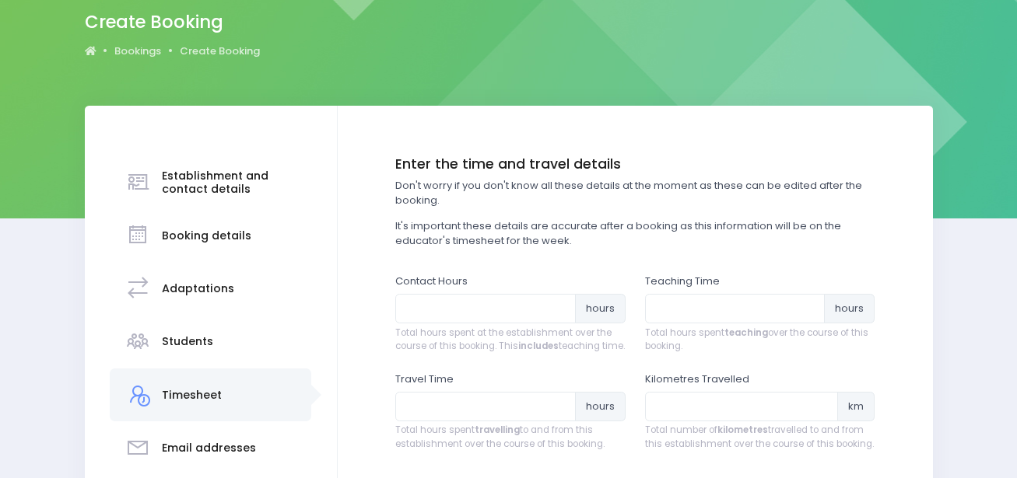
scroll to position [133, 0]
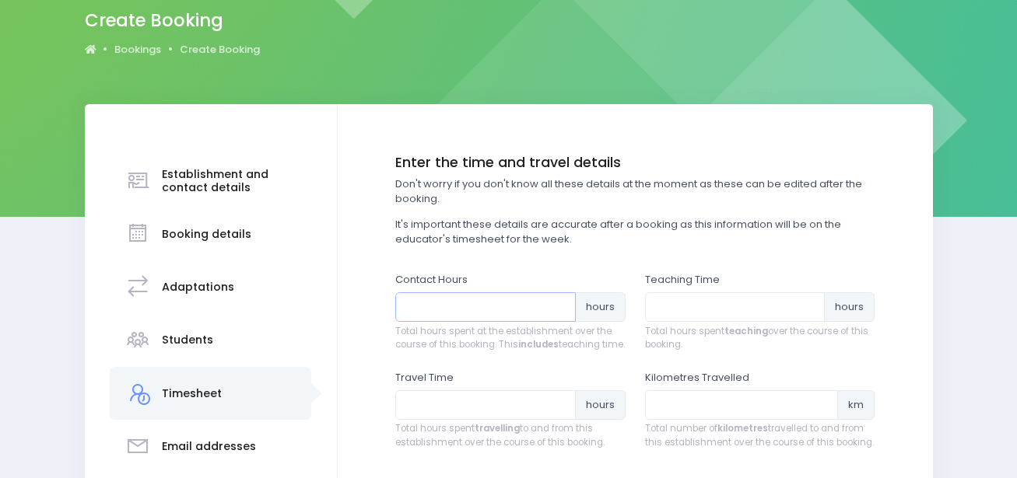
click at [503, 310] on input "number" at bounding box center [485, 308] width 180 height 30
click at [680, 297] on input "number" at bounding box center [735, 308] width 180 height 30
type input "1"
type input "11"
click at [439, 321] on input "number" at bounding box center [485, 308] width 180 height 30
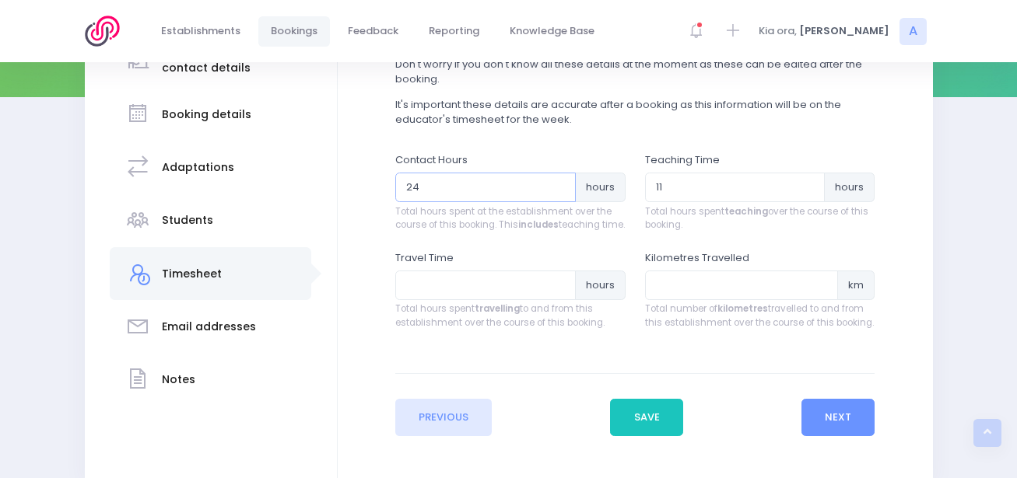
scroll to position [274, 0]
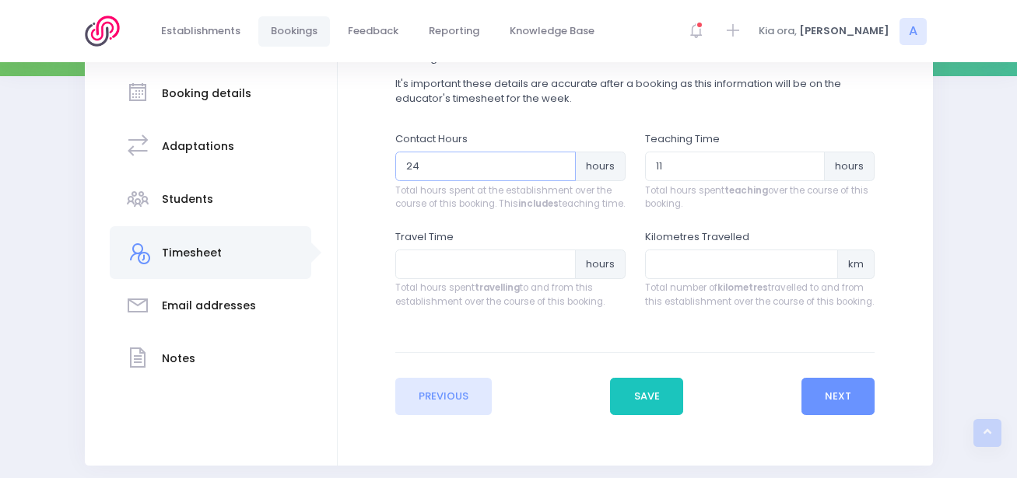
type input "24"
click at [443, 279] on input "number" at bounding box center [485, 265] width 180 height 30
type input "3.5"
click at [667, 269] on input "number" at bounding box center [742, 265] width 194 height 30
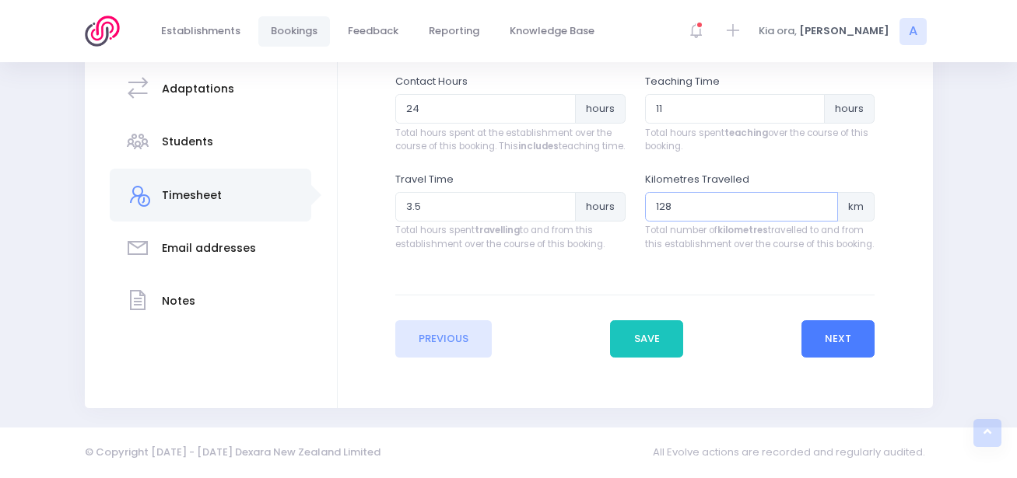
type input "128"
click at [850, 346] on button "Next" at bounding box center [838, 339] width 74 height 37
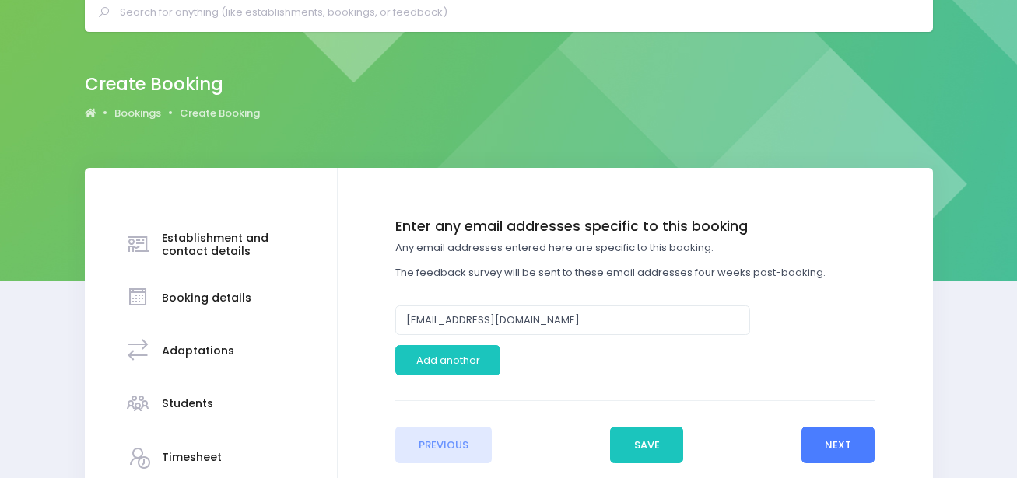
scroll to position [79, 0]
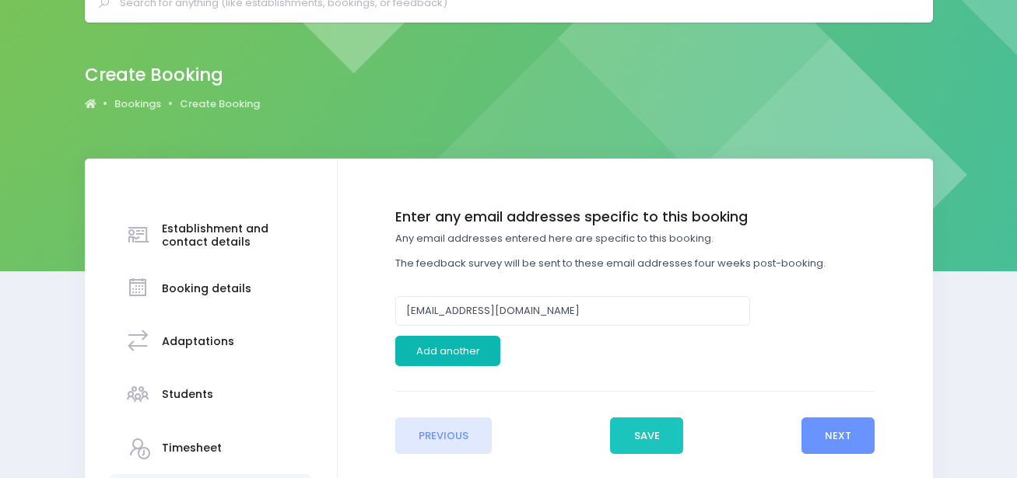
click at [489, 350] on button "Add another" at bounding box center [447, 351] width 105 height 30
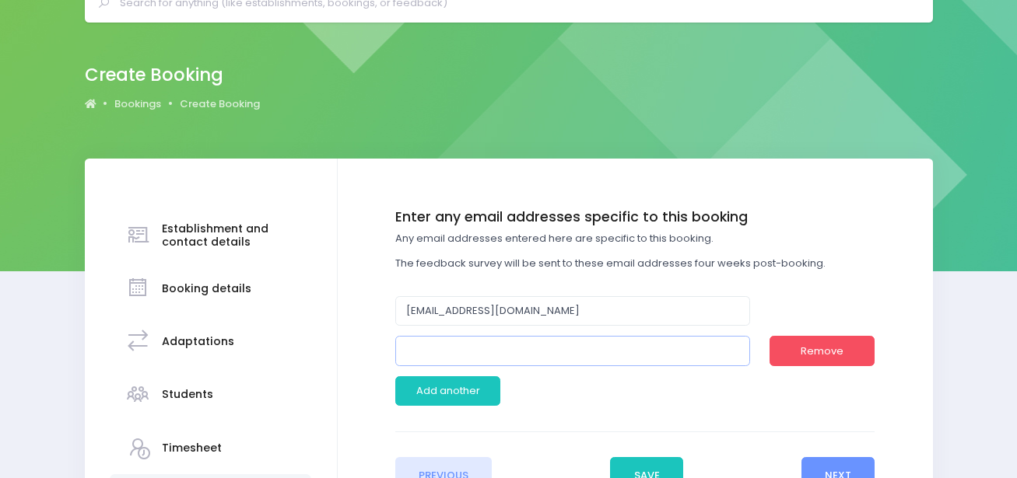
click at [478, 346] on input "email" at bounding box center [572, 351] width 355 height 30
paste input "jennifer@east-taieri.school.nz"
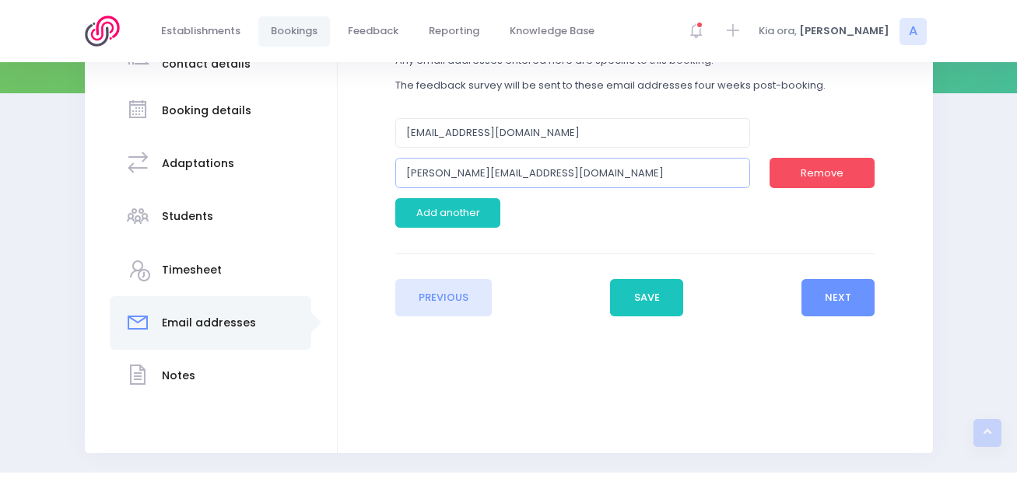
scroll to position [302, 0]
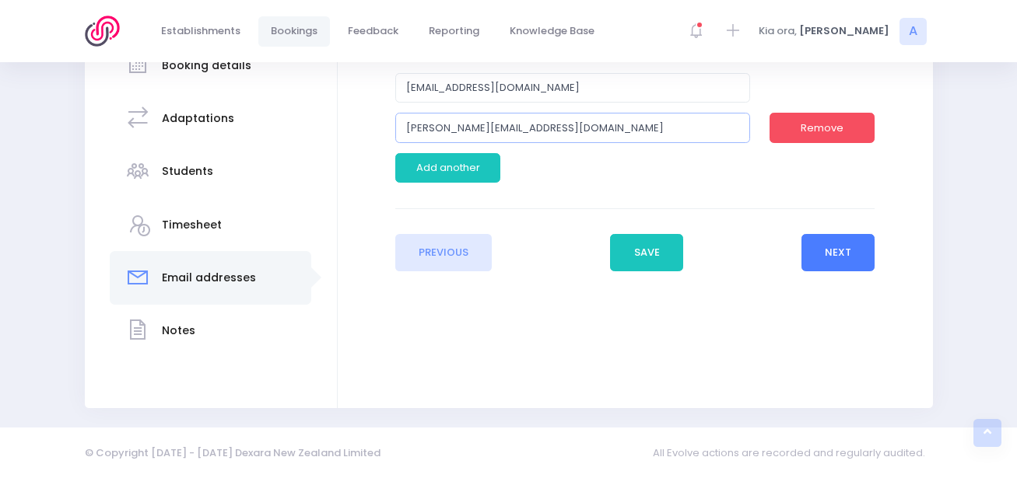
type input "jennifer@east-taieri.school.nz"
click at [829, 246] on button "Next" at bounding box center [838, 252] width 74 height 37
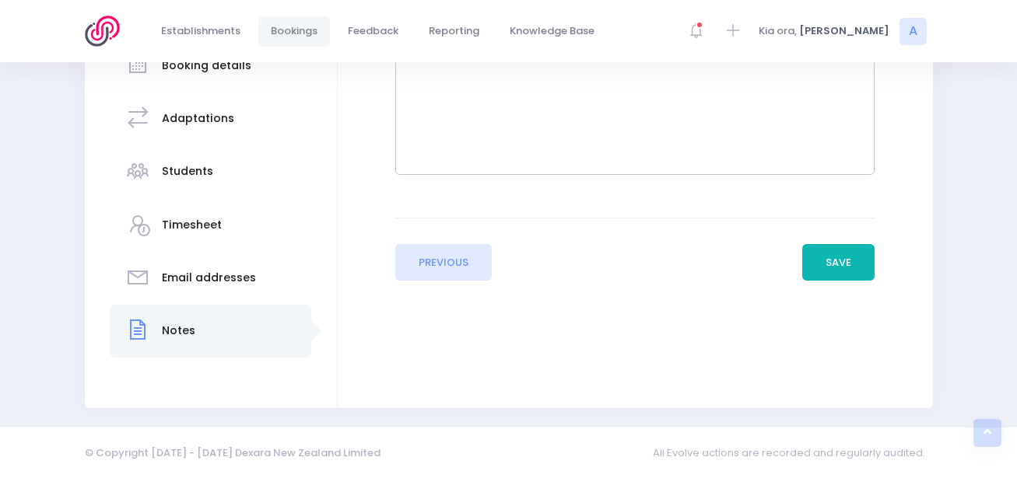
click at [821, 255] on button "Save" at bounding box center [838, 262] width 73 height 37
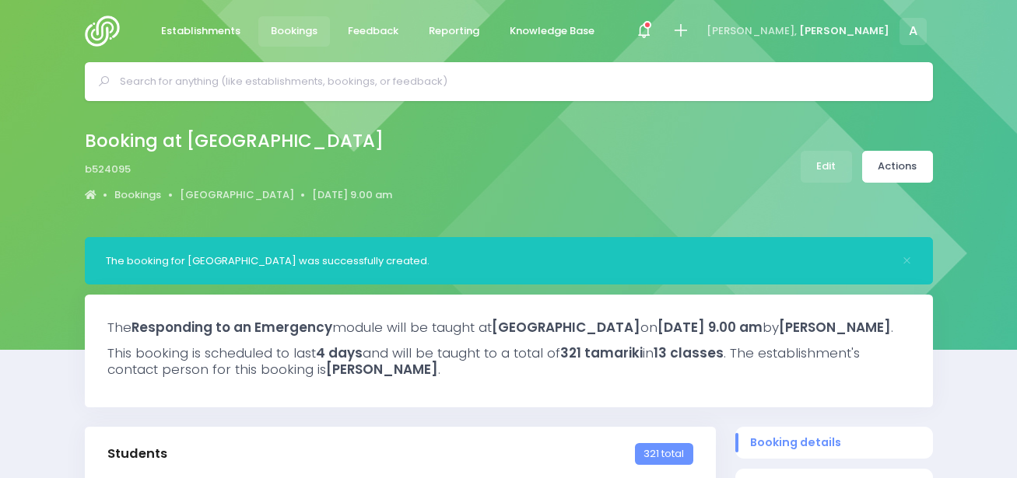
select select "5"
click at [110, 27] on img at bounding box center [107, 31] width 44 height 31
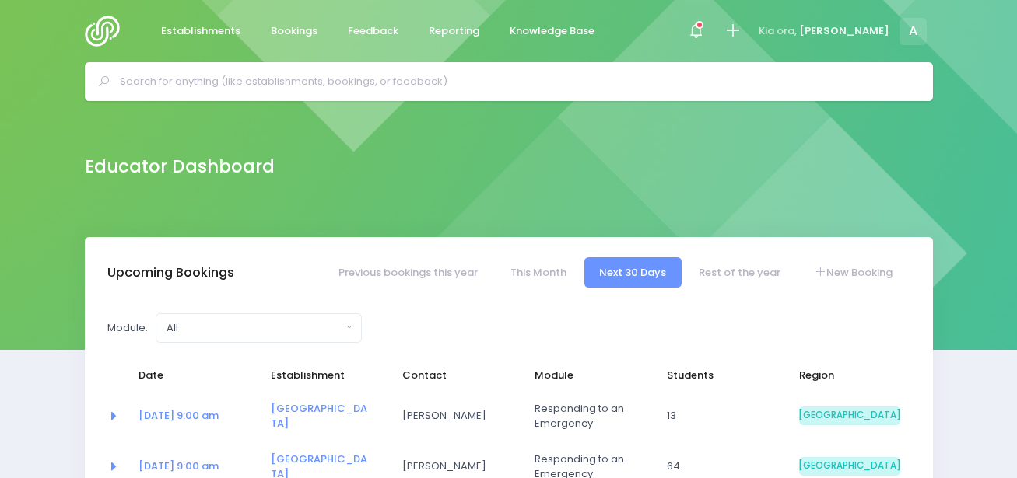
select select "5"
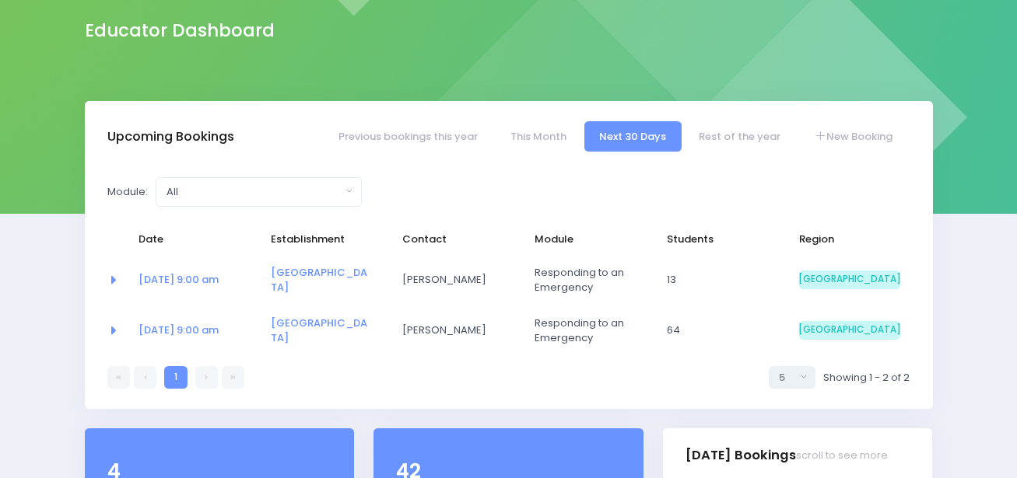
scroll to position [139, 0]
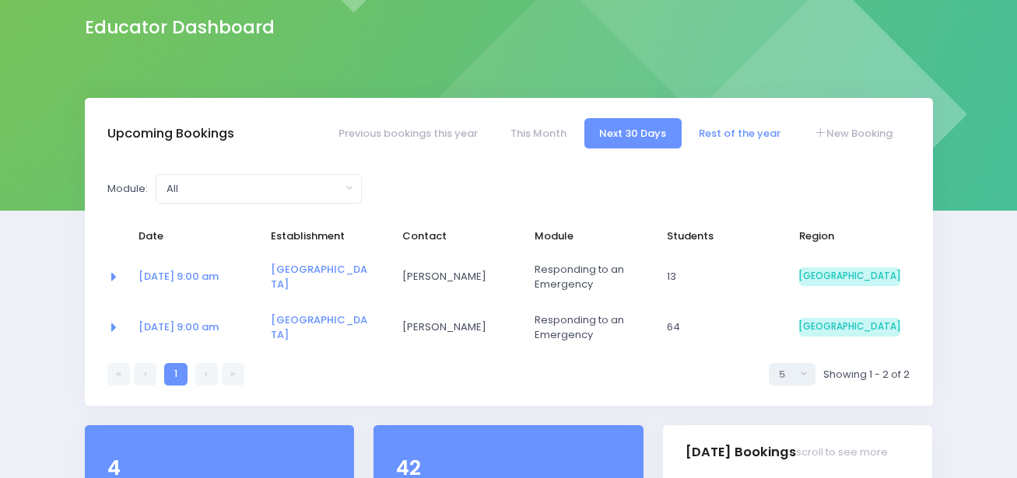
click at [717, 129] on link "Rest of the year" at bounding box center [740, 133] width 112 height 30
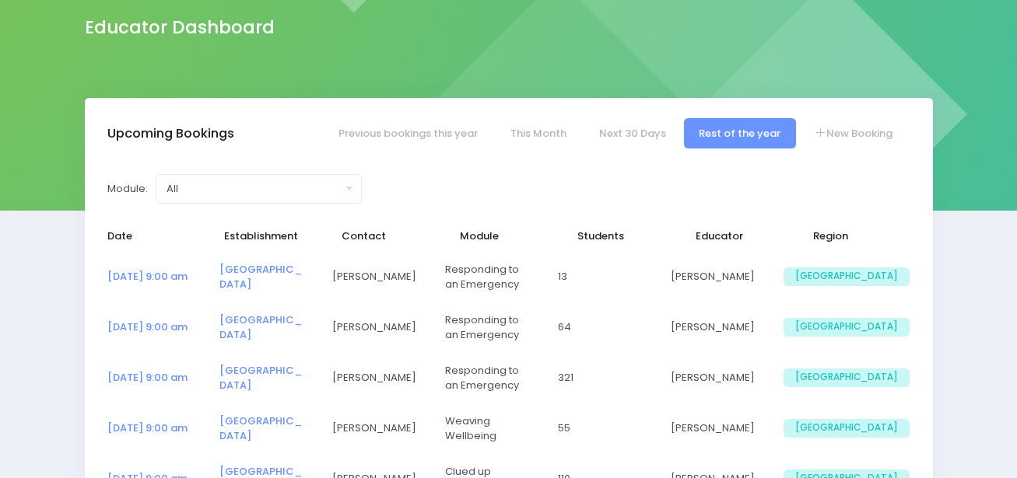
select select "5"
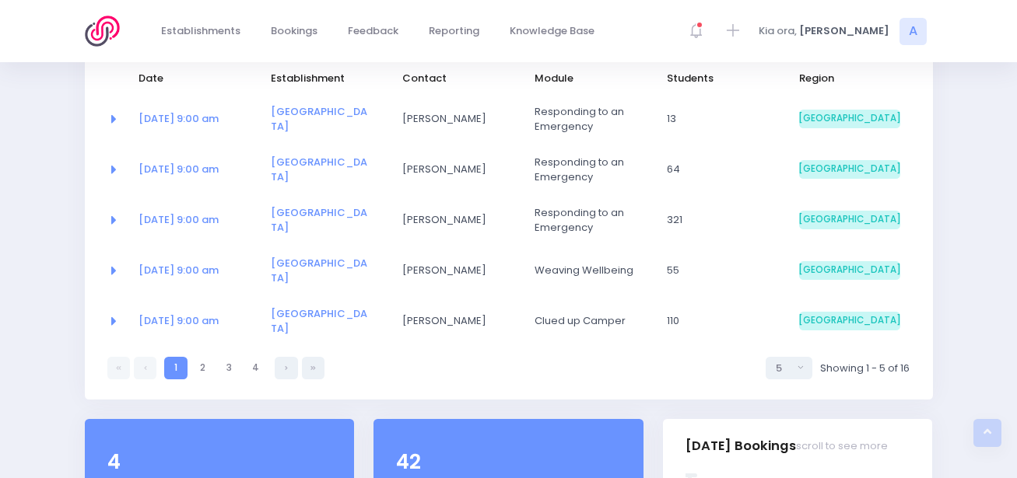
scroll to position [296, 0]
click at [198, 369] on link "2" at bounding box center [202, 369] width 23 height 23
select select "5"
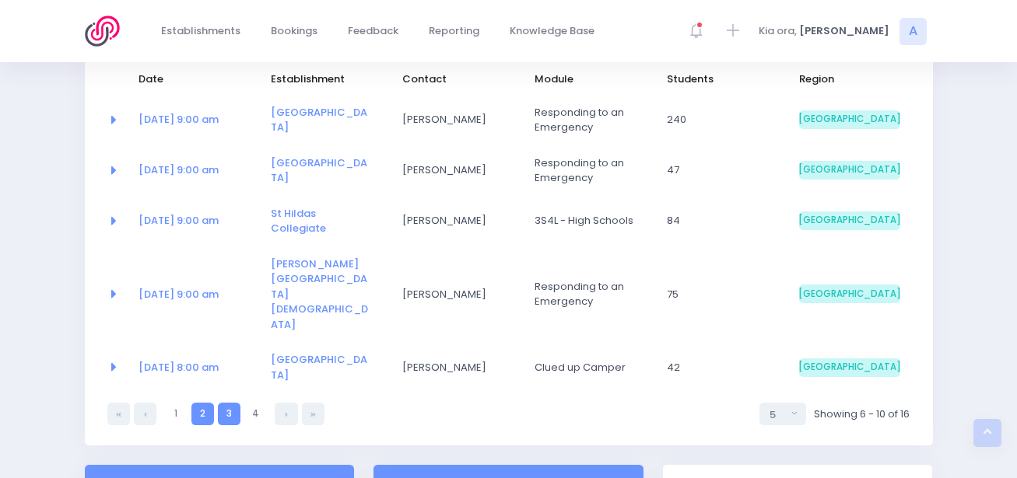
click at [229, 403] on link "3" at bounding box center [229, 414] width 23 height 23
select select "5"
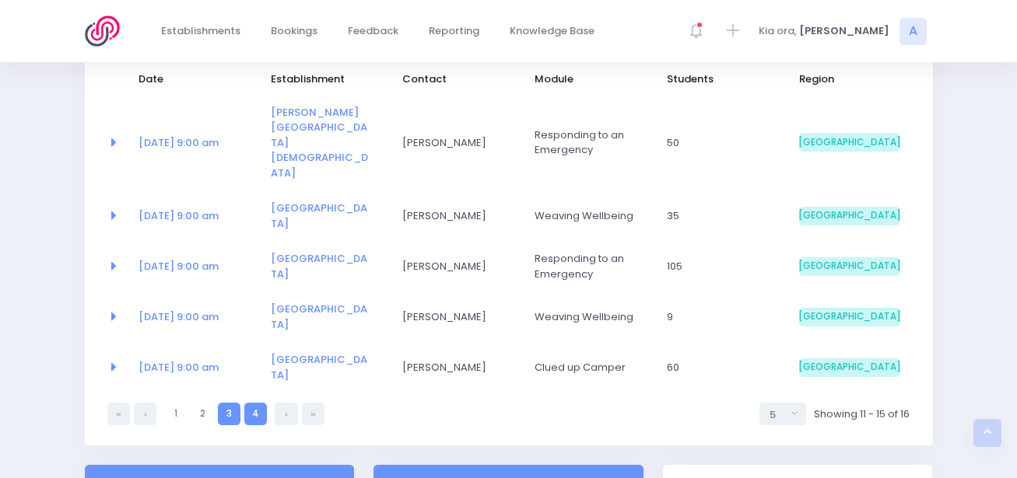
click at [250, 403] on link "4" at bounding box center [255, 414] width 23 height 23
select select "5"
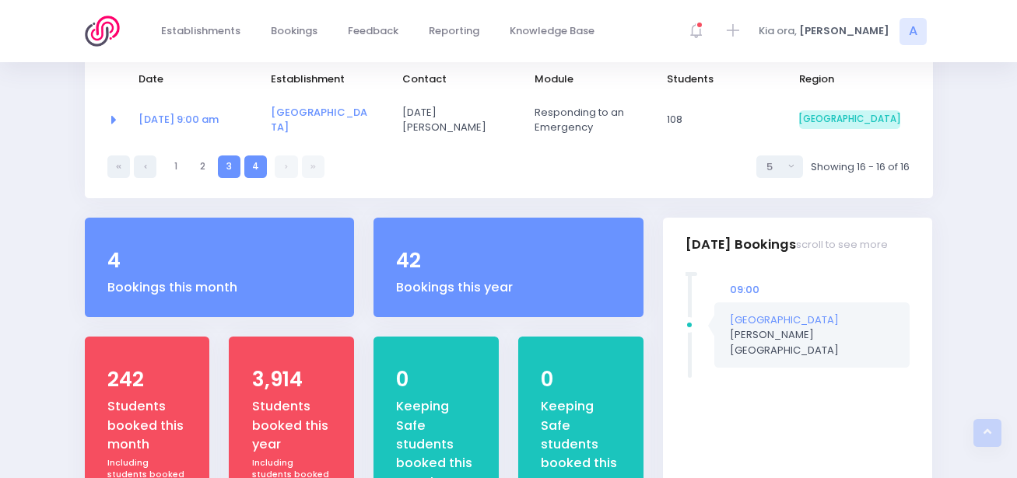
click at [225, 168] on link "3" at bounding box center [229, 167] width 23 height 23
select select "5"
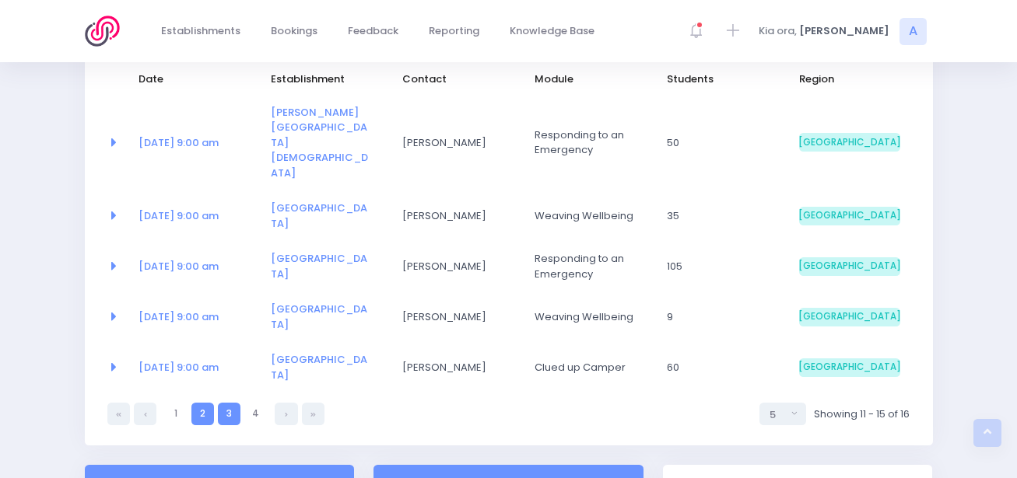
click at [203, 403] on link "2" at bounding box center [202, 414] width 23 height 23
select select "5"
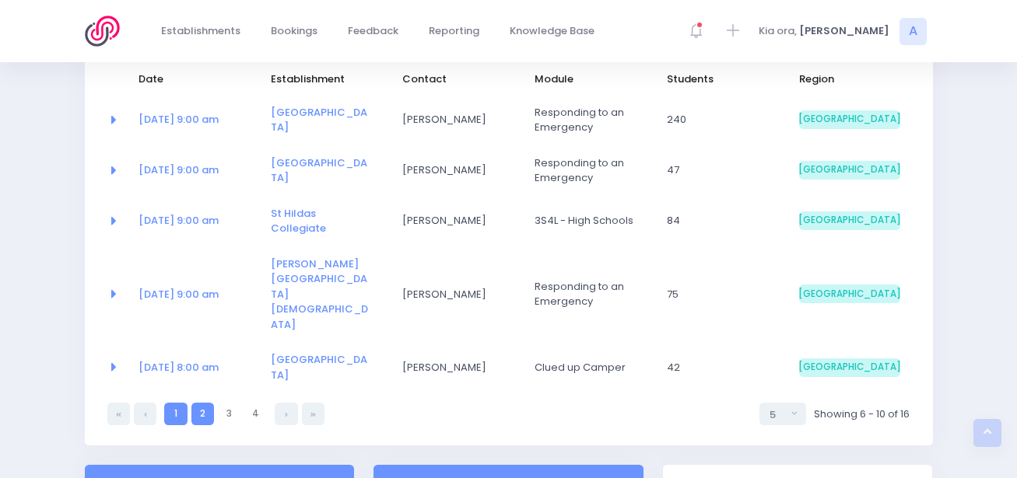
click at [170, 403] on link "1" at bounding box center [175, 414] width 23 height 23
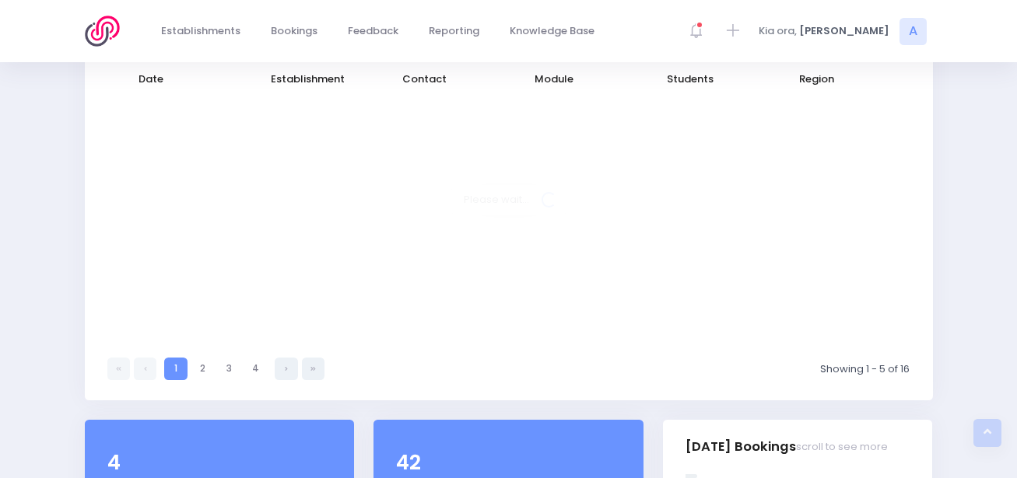
select select "5"
